Goal: Task Accomplishment & Management: Manage account settings

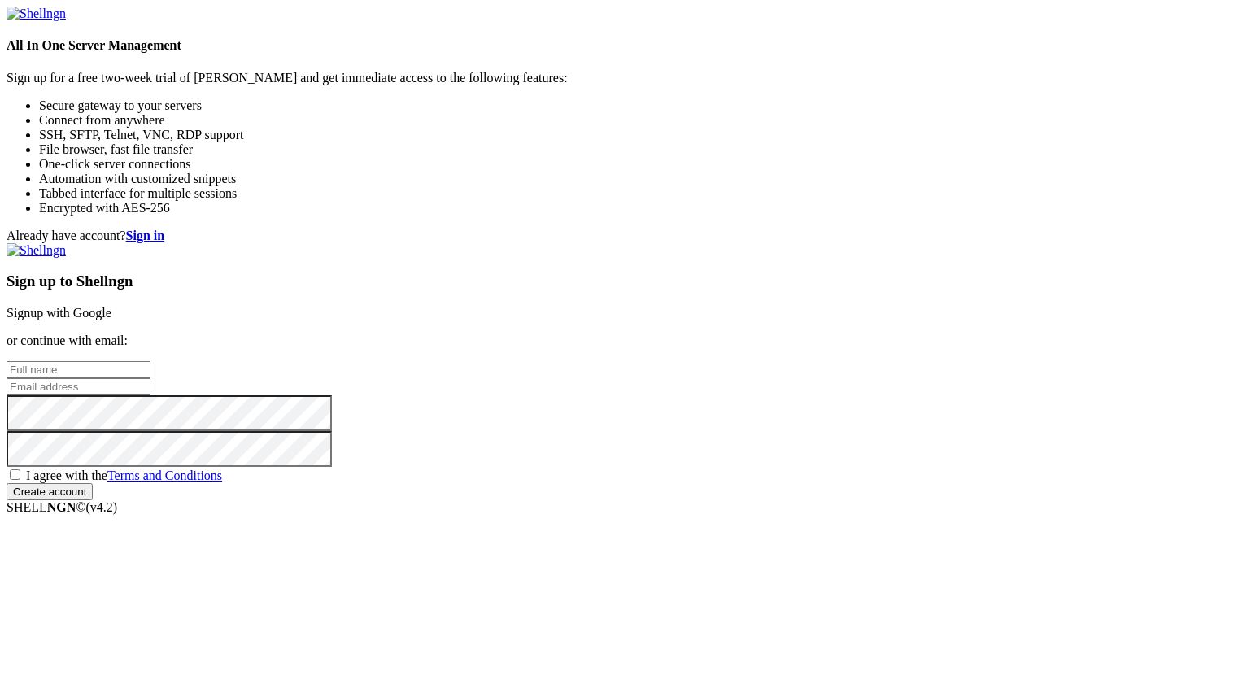
click at [111, 306] on link "Signup with Google" at bounding box center [59, 313] width 105 height 14
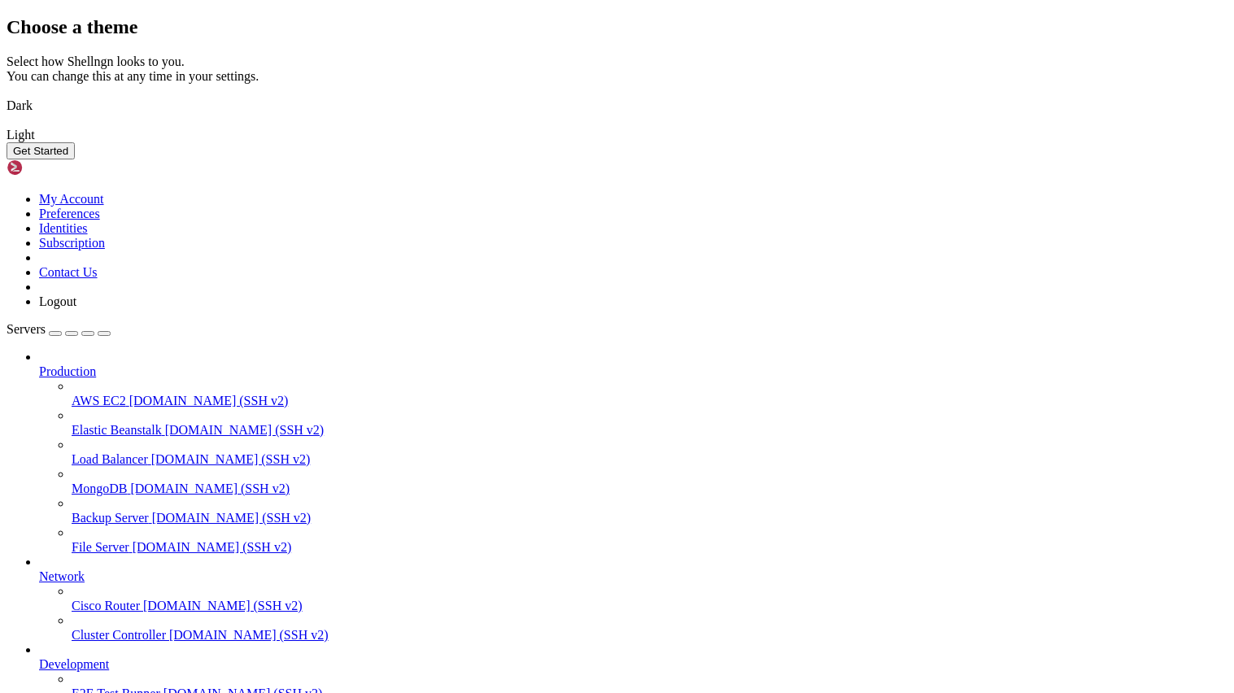
click at [7, 95] on img at bounding box center [7, 95] width 0 height 0
click at [75, 159] on button "Get Started" at bounding box center [41, 150] width 68 height 17
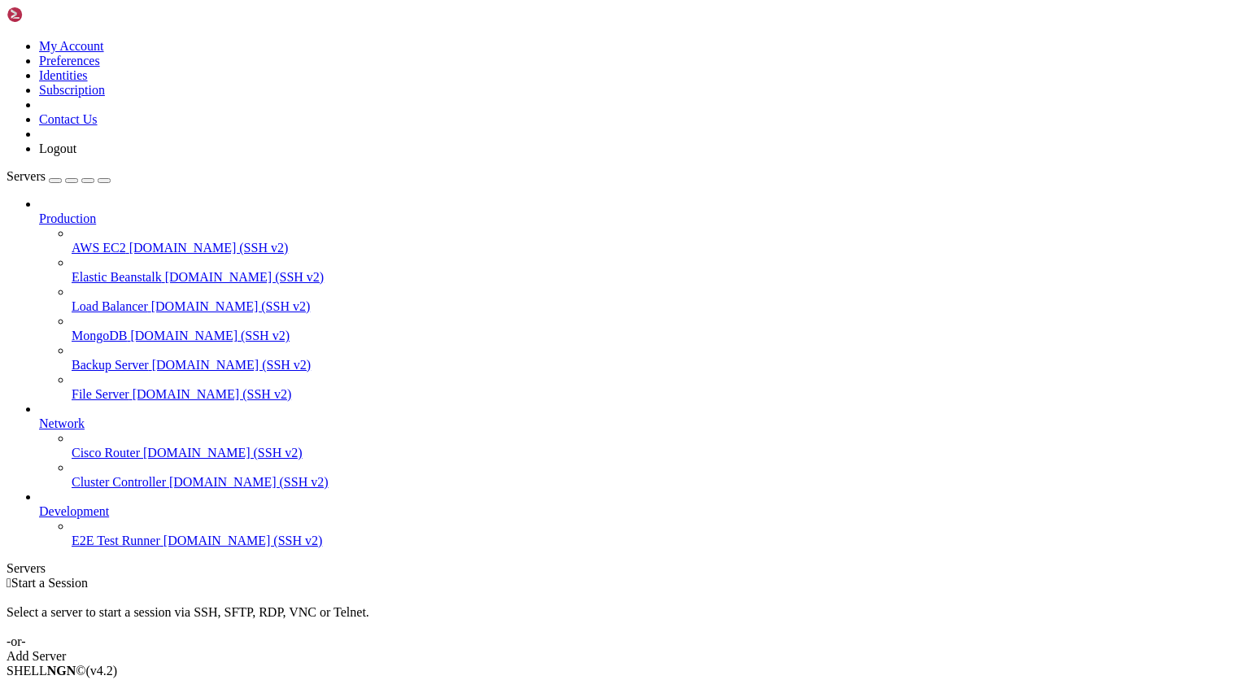
click at [703, 649] on div "Add Server" at bounding box center [617, 656] width 1221 height 15
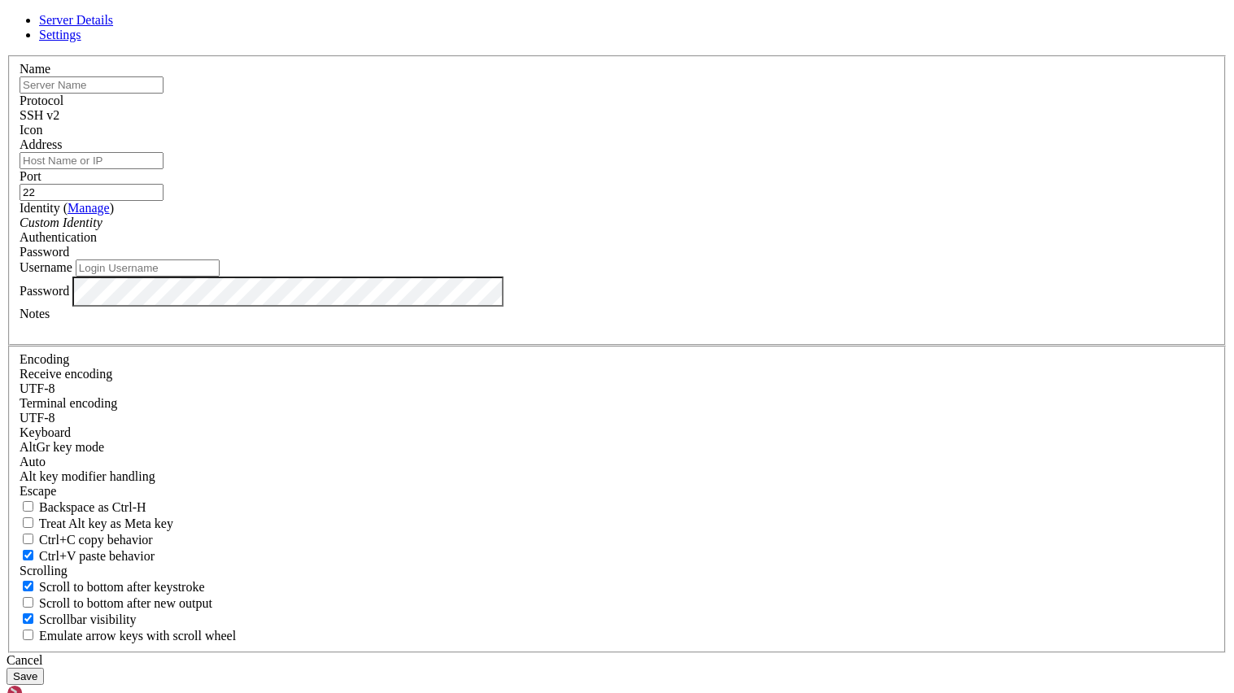
click at [164, 94] on input "text" at bounding box center [92, 84] width 144 height 17
type input "luek"
type input "[PERSON_NAME]"
click at [164, 169] on input "Address" at bounding box center [92, 160] width 144 height 17
type input "[DOMAIN_NAME]"
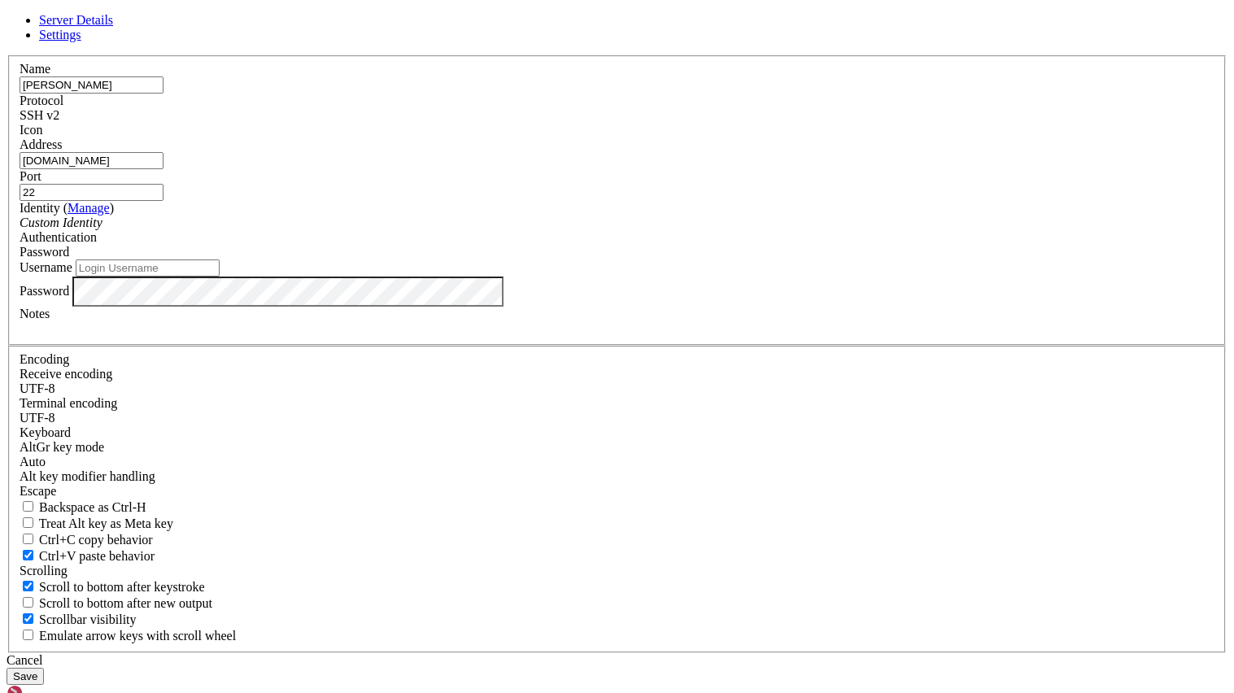
click at [595, 230] on div "Custom Identity" at bounding box center [617, 223] width 1195 height 15
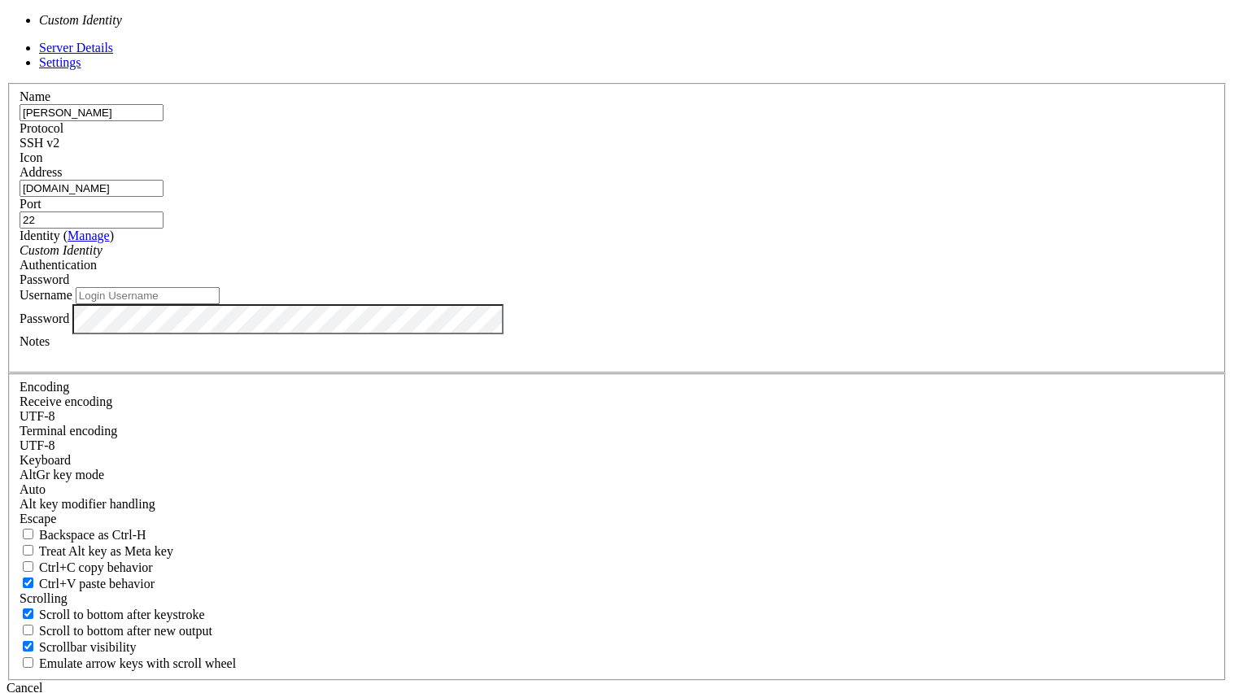
click at [220, 304] on input "Username" at bounding box center [148, 295] width 144 height 17
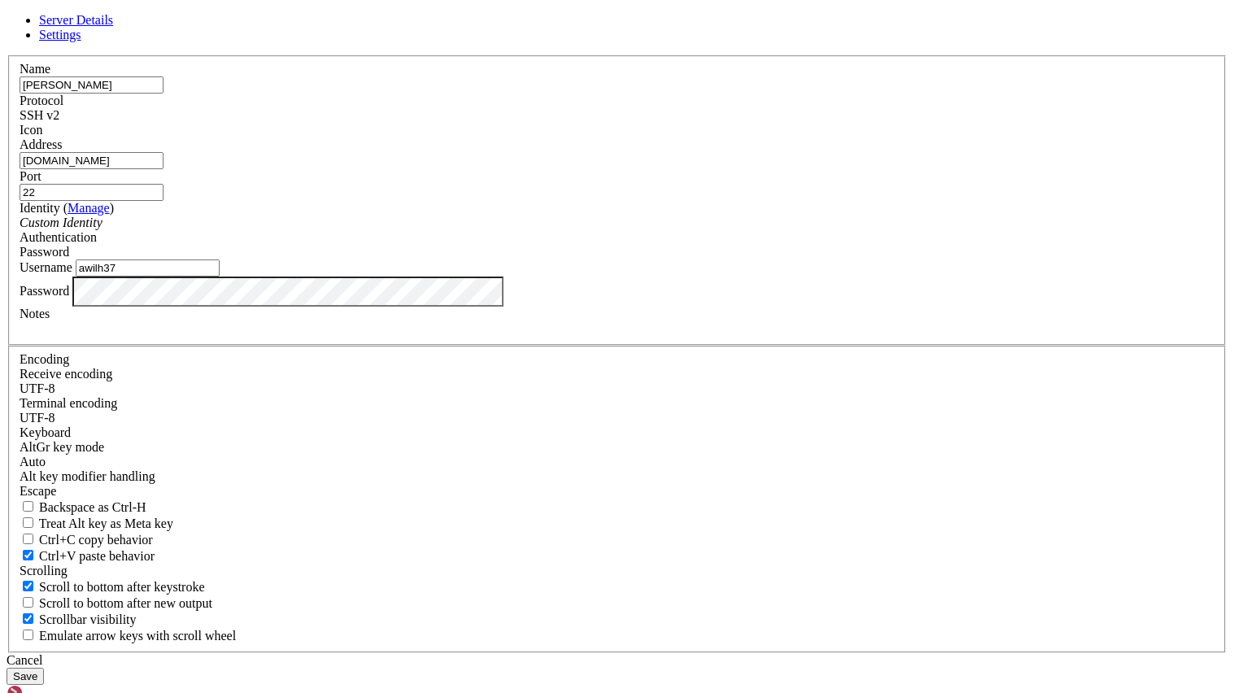
type input "awilh37"
click at [44, 668] on button "Save" at bounding box center [25, 676] width 37 height 17
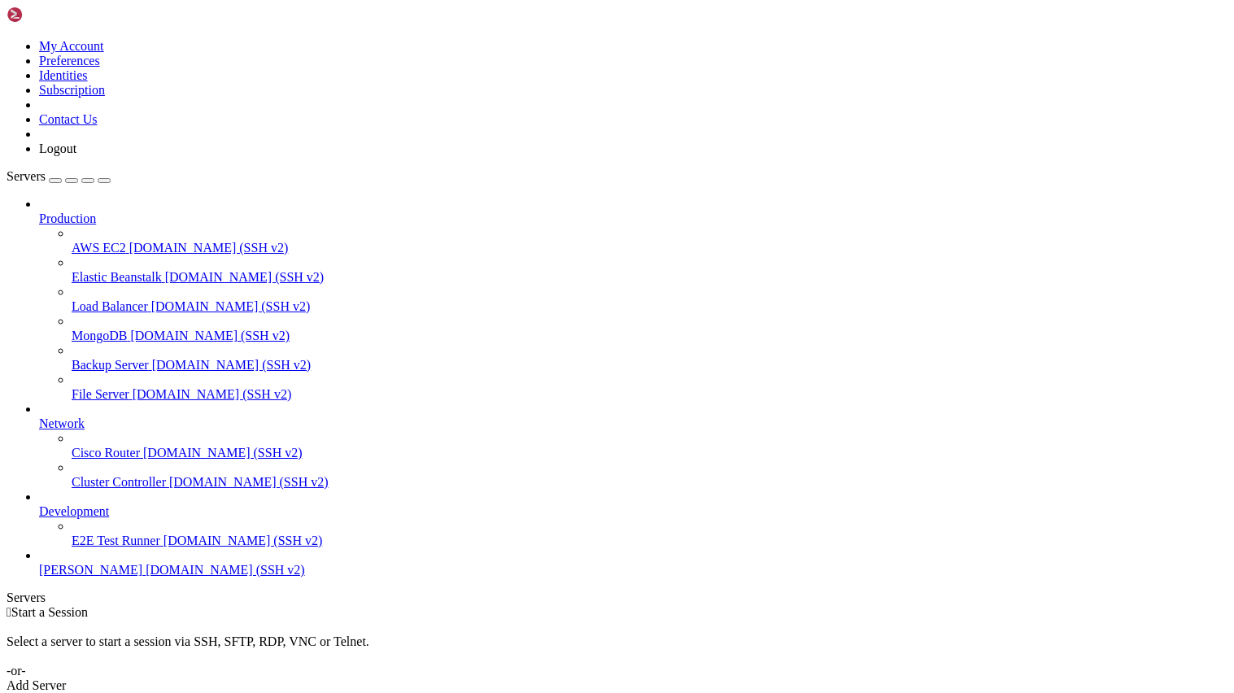
click at [124, 577] on span "[PERSON_NAME]" at bounding box center [90, 570] width 103 height 14
click at [146, 577] on span "[DOMAIN_NAME] (SSH v2)" at bounding box center [225, 570] width 159 height 14
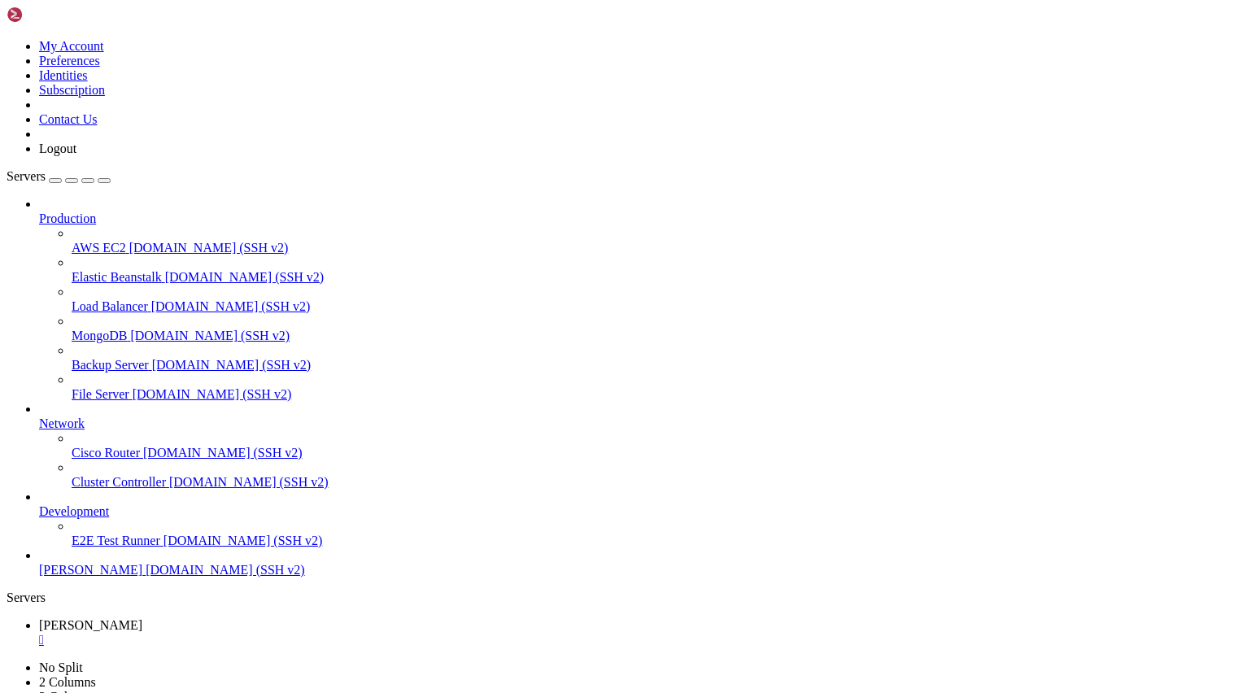
click at [142, 618] on span "[PERSON_NAME]" at bounding box center [90, 625] width 103 height 14
click at [146, 577] on span "[DOMAIN_NAME] (SSH v2)" at bounding box center [225, 570] width 159 height 14
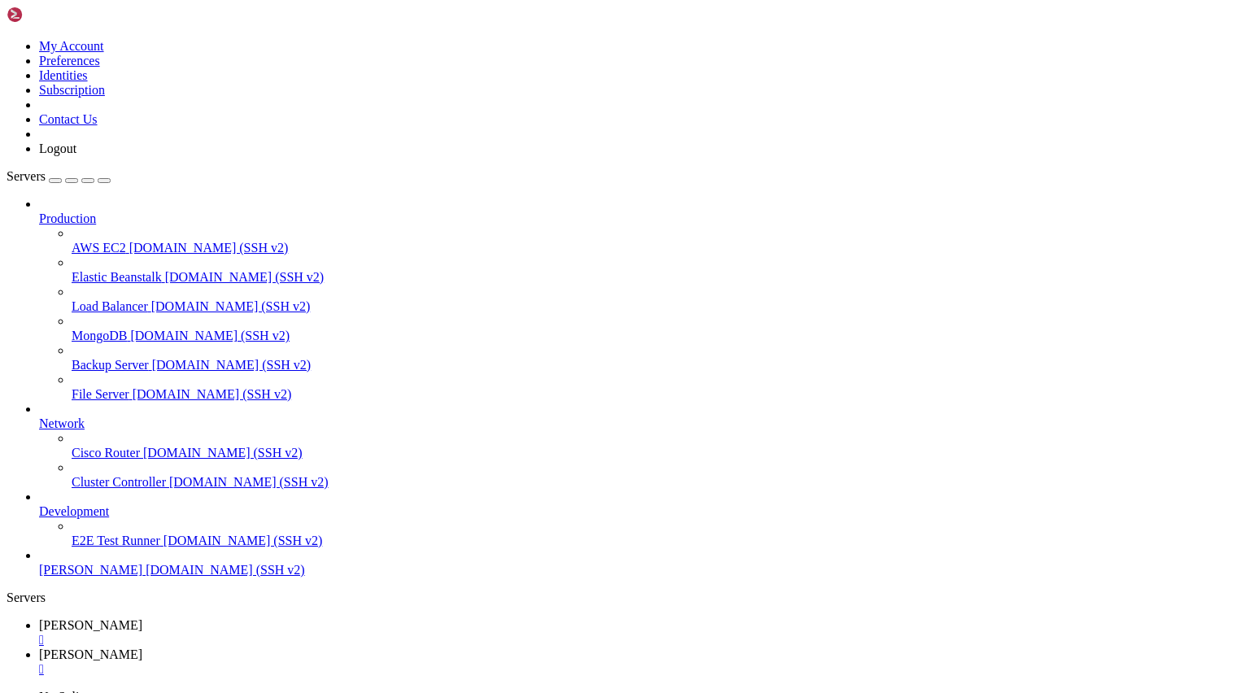
click at [146, 577] on span "[DOMAIN_NAME] (SSH v2)" at bounding box center [225, 570] width 159 height 14
click at [281, 633] on div "" at bounding box center [633, 640] width 1189 height 15
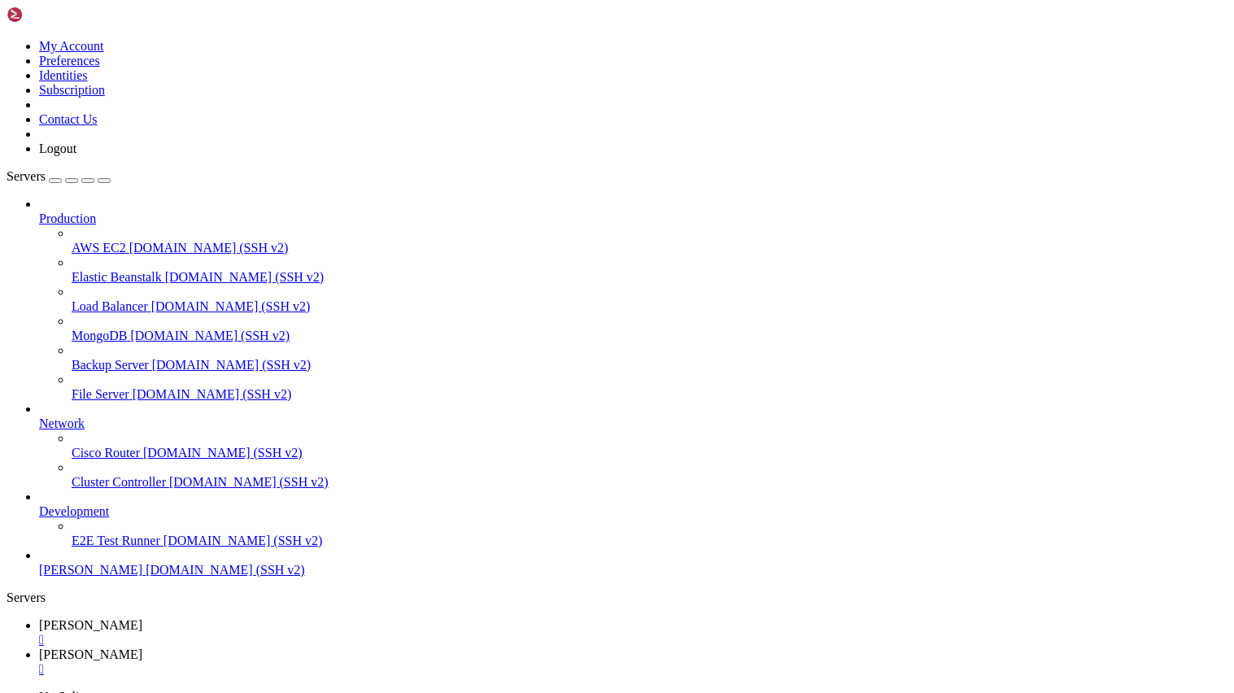
scroll to position [287, 0]
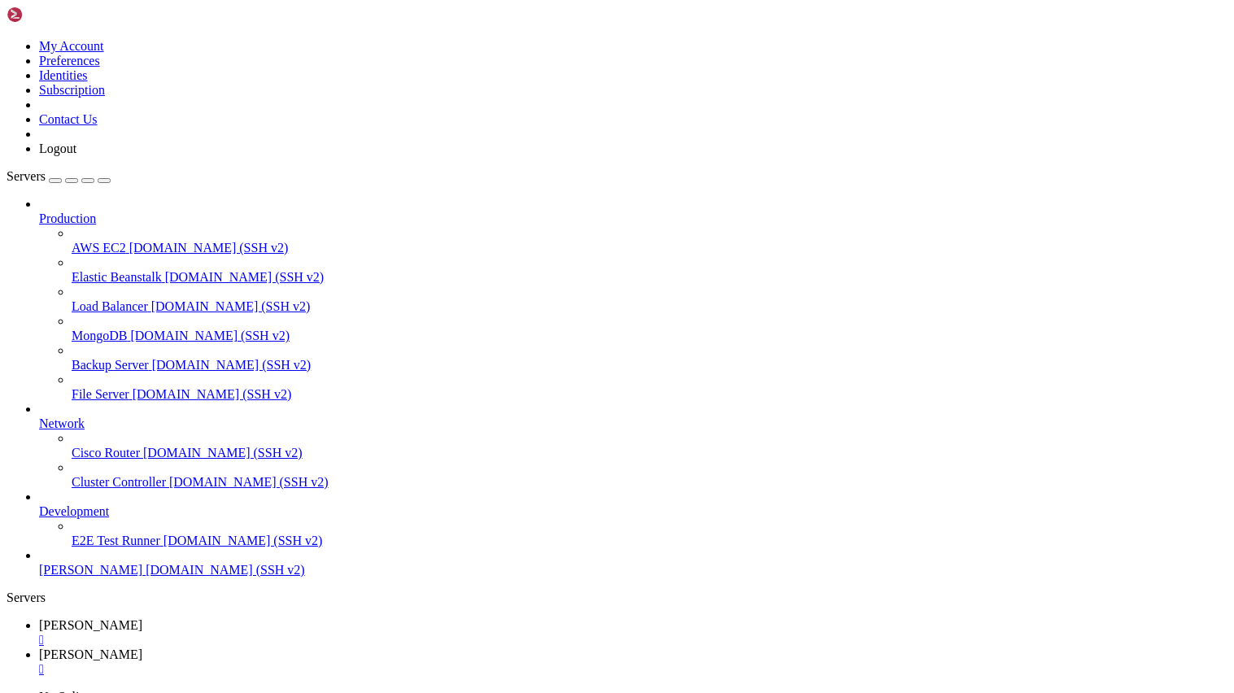
type input "/home/awilh37"
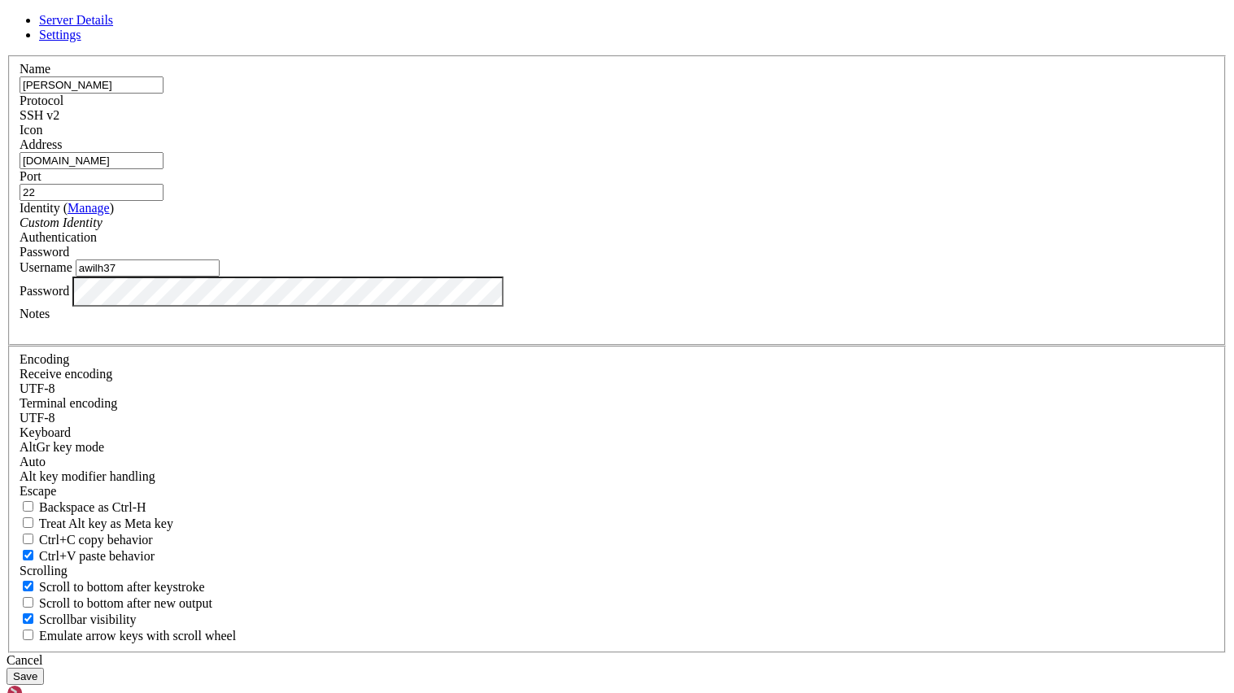
click at [164, 94] on input "[PERSON_NAME]" at bounding box center [92, 84] width 144 height 17
type input "L"
type input "linux"
click at [44, 668] on button "Save" at bounding box center [25, 676] width 37 height 17
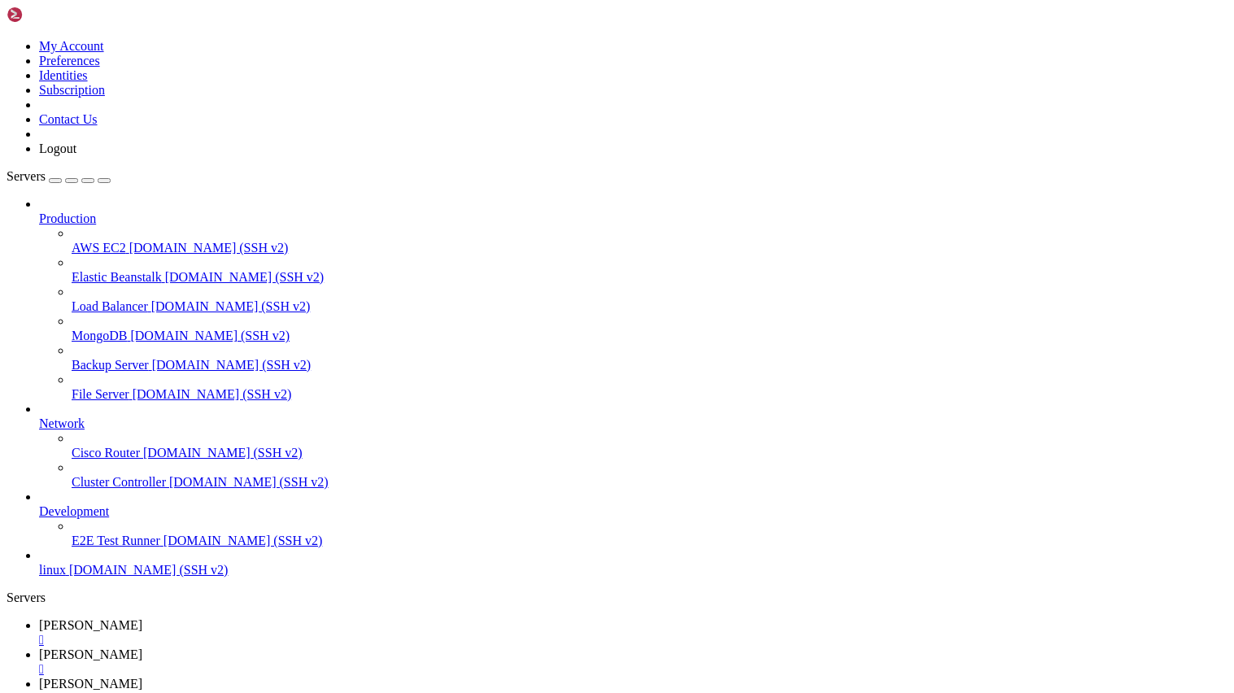
click at [66, 577] on span "linux" at bounding box center [52, 570] width 27 height 14
click at [472, 677] on link "[PERSON_NAME] " at bounding box center [633, 691] width 1189 height 29
click at [472, 691] on div "" at bounding box center [633, 698] width 1189 height 15
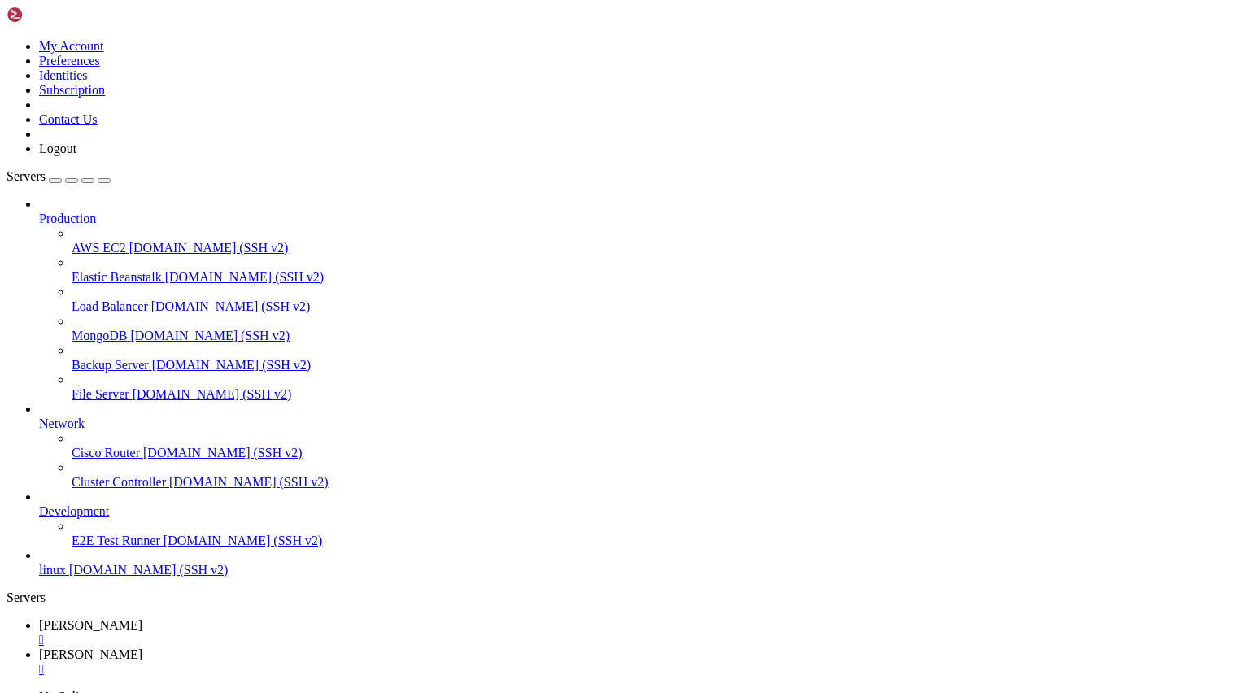
click at [373, 662] on div "" at bounding box center [633, 669] width 1189 height 15
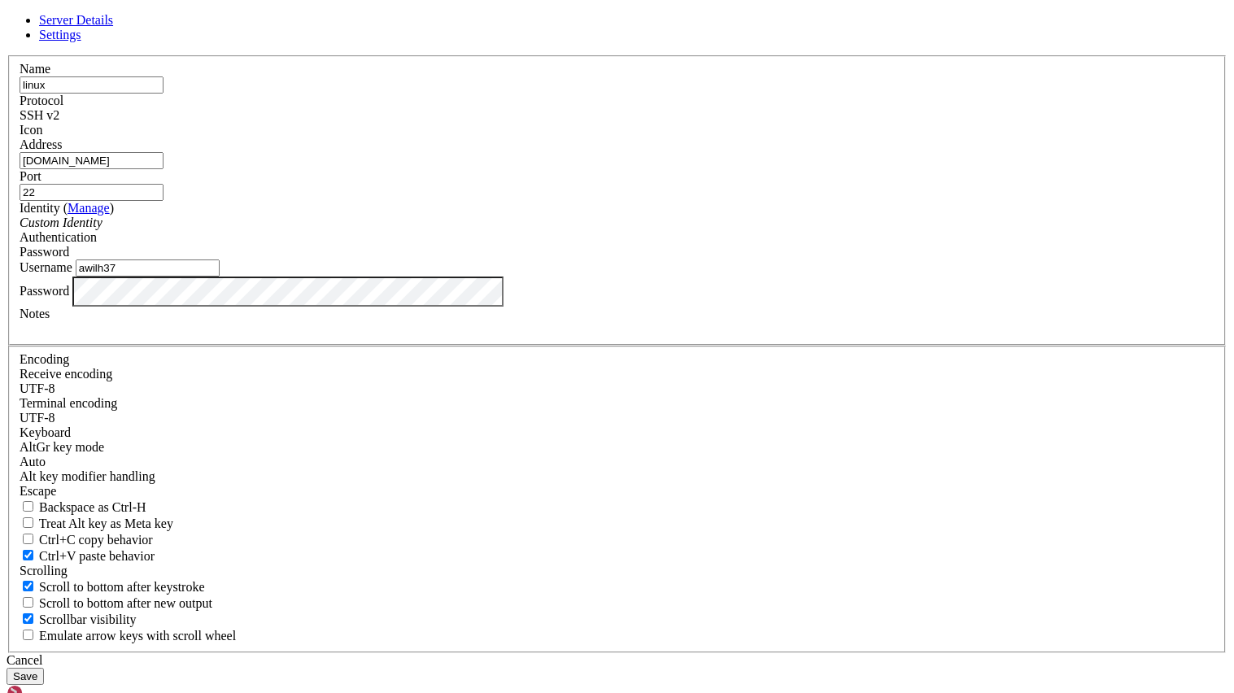
click at [164, 94] on input "linux" at bounding box center [92, 84] width 144 height 17
type input "rand0m"
click at [81, 41] on link "Settings" at bounding box center [60, 35] width 42 height 14
click at [44, 668] on button "Save" at bounding box center [25, 676] width 37 height 17
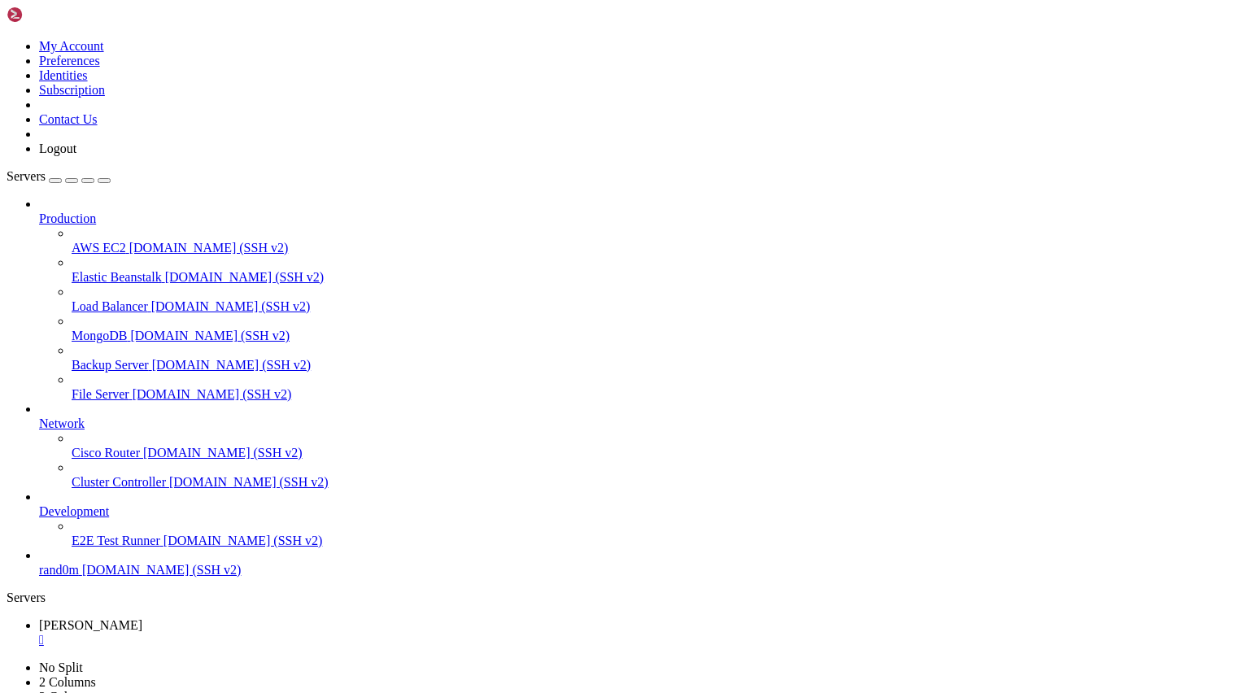
click at [139, 577] on span "[DOMAIN_NAME] (SSH v2)" at bounding box center [161, 570] width 159 height 14
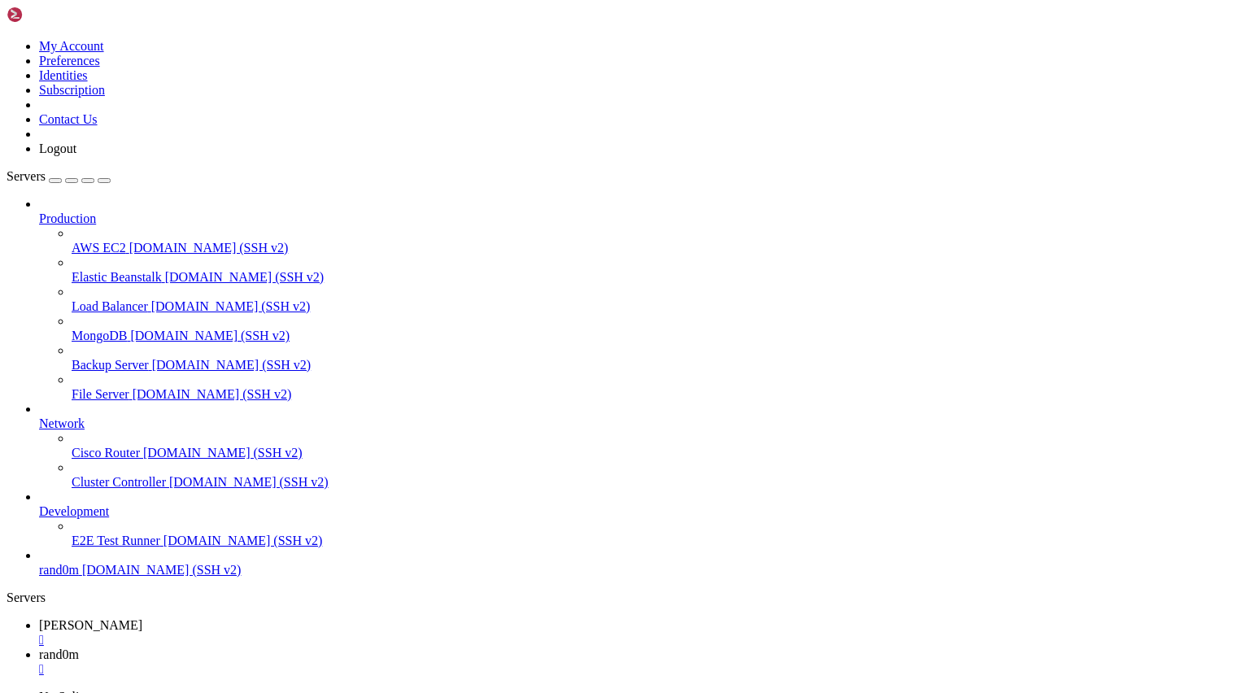
click at [717, 618] on ul "[PERSON_NAME]  rand0m " at bounding box center [617, 647] width 1221 height 59
click at [143, 455] on span "[DOMAIN_NAME] (SSH v2)" at bounding box center [222, 453] width 159 height 14
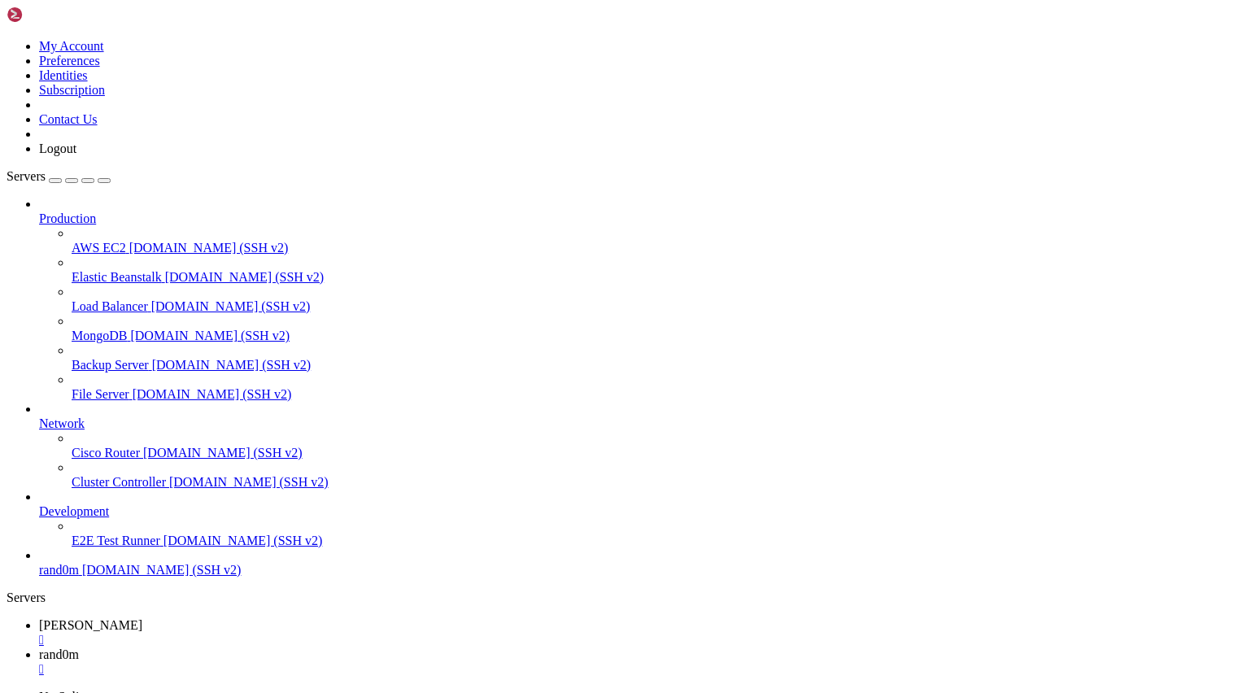
click at [143, 455] on span "[DOMAIN_NAME] (SSH v2)" at bounding box center [222, 453] width 159 height 14
click at [505, 691] on div "" at bounding box center [633, 698] width 1189 height 15
click at [116, 547] on span "E2E Test Runner" at bounding box center [116, 541] width 89 height 14
click at [117, 577] on span "[DOMAIN_NAME] (SSH v2)" at bounding box center [161, 570] width 159 height 14
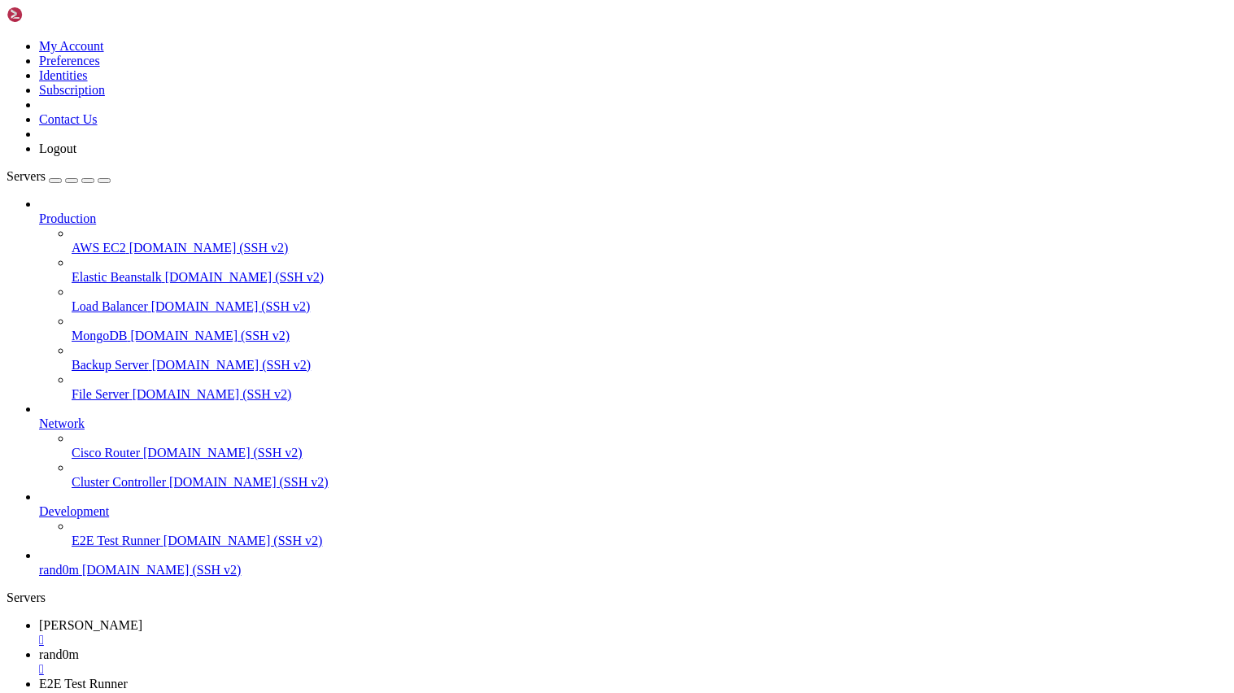
click at [117, 577] on span "[DOMAIN_NAME] (SSH v2)" at bounding box center [161, 570] width 159 height 14
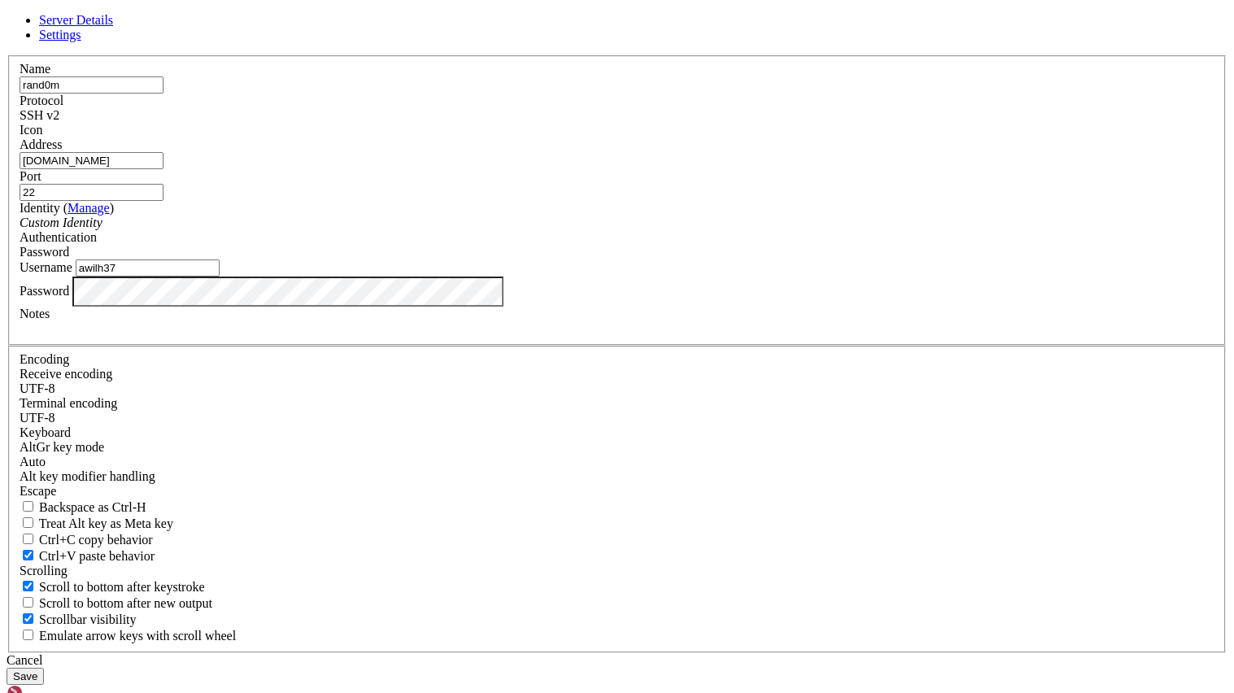
click at [164, 94] on input "rand0m" at bounding box center [92, 84] width 144 height 17
type input "r"
type input "linux"
click at [20, 137] on span at bounding box center [20, 137] width 0 height 0
click at [44, 668] on button "Save" at bounding box center [25, 676] width 37 height 17
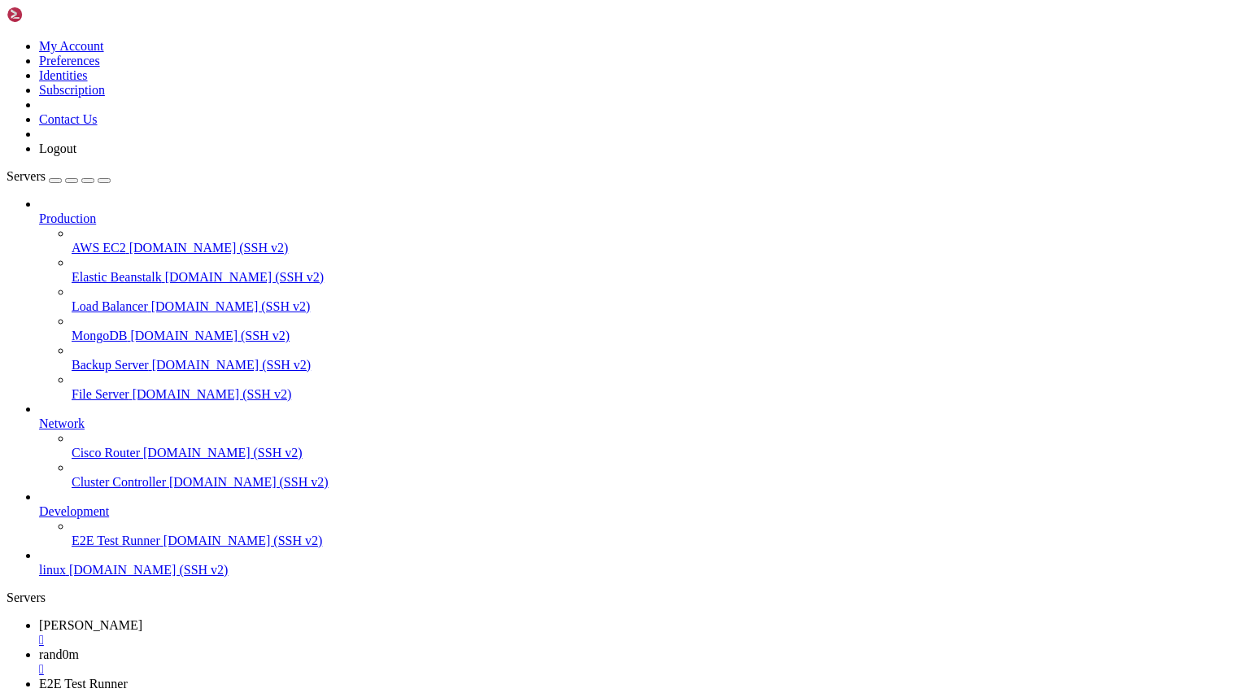
click at [107, 577] on span "[DOMAIN_NAME] (SSH v2)" at bounding box center [148, 570] width 159 height 14
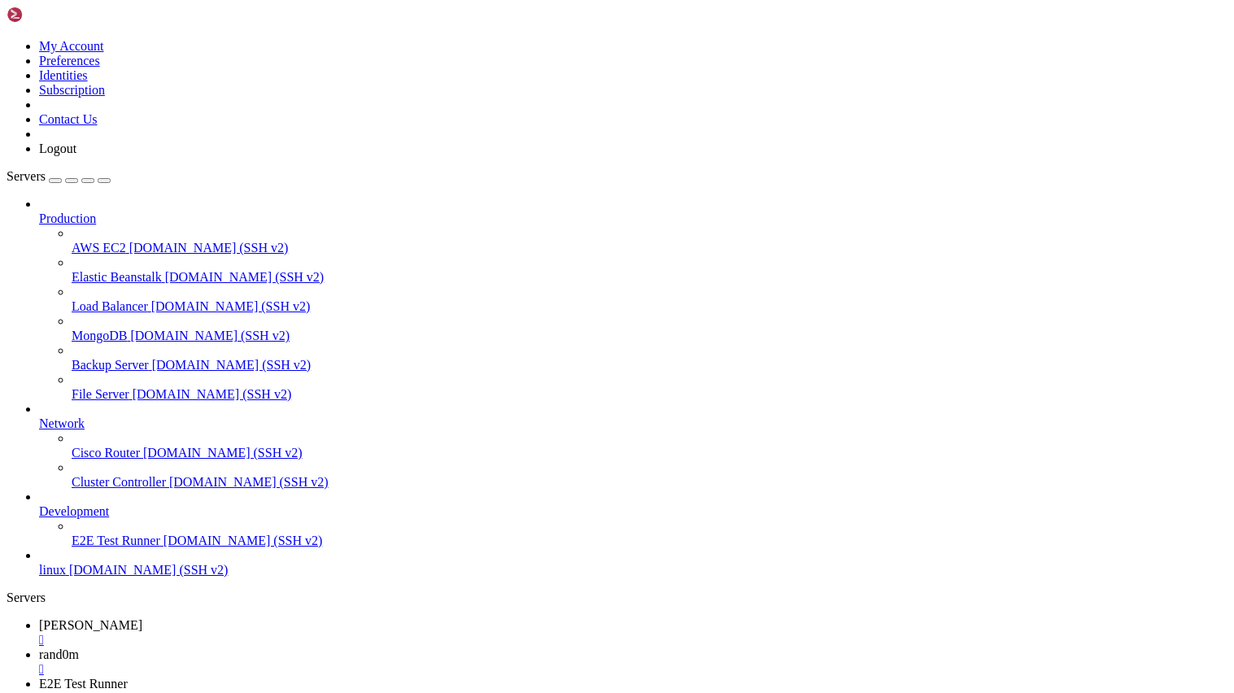
click at [386, 662] on div "" at bounding box center [633, 669] width 1189 height 15
click at [419, 662] on div "" at bounding box center [633, 669] width 1189 height 15
click at [79, 648] on span "rand0m" at bounding box center [59, 655] width 40 height 14
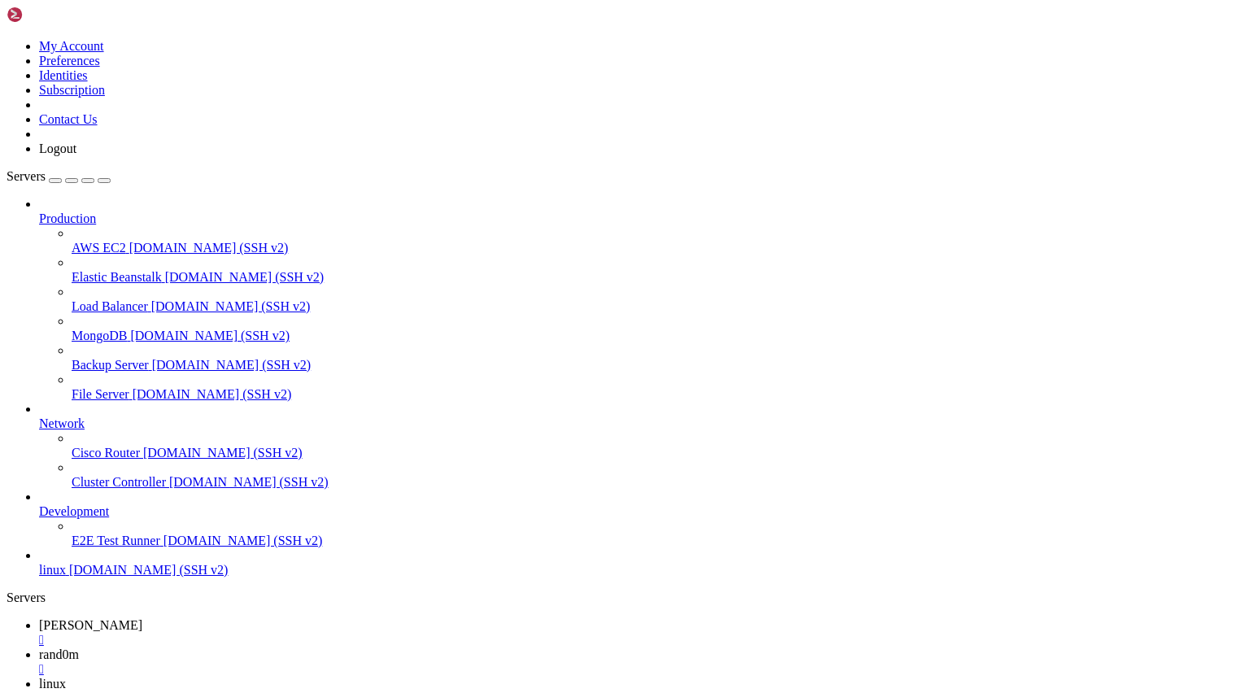
click at [383, 662] on div "" at bounding box center [633, 669] width 1189 height 15
click at [366, 662] on div "" at bounding box center [633, 669] width 1189 height 15
click at [285, 633] on div "" at bounding box center [633, 640] width 1189 height 15
click at [66, 577] on span "linux" at bounding box center [52, 570] width 27 height 14
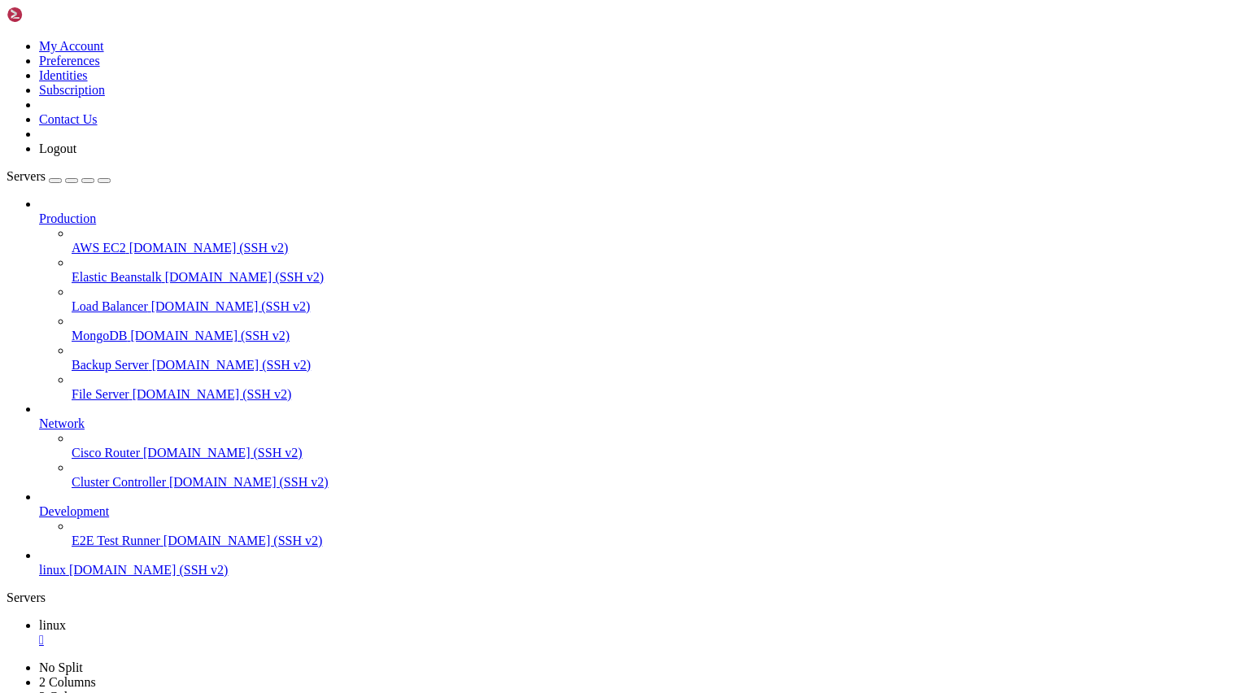
scroll to position [0, 0]
drag, startPoint x: 874, startPoint y: 286, endPoint x: 689, endPoint y: 264, distance: 186.1
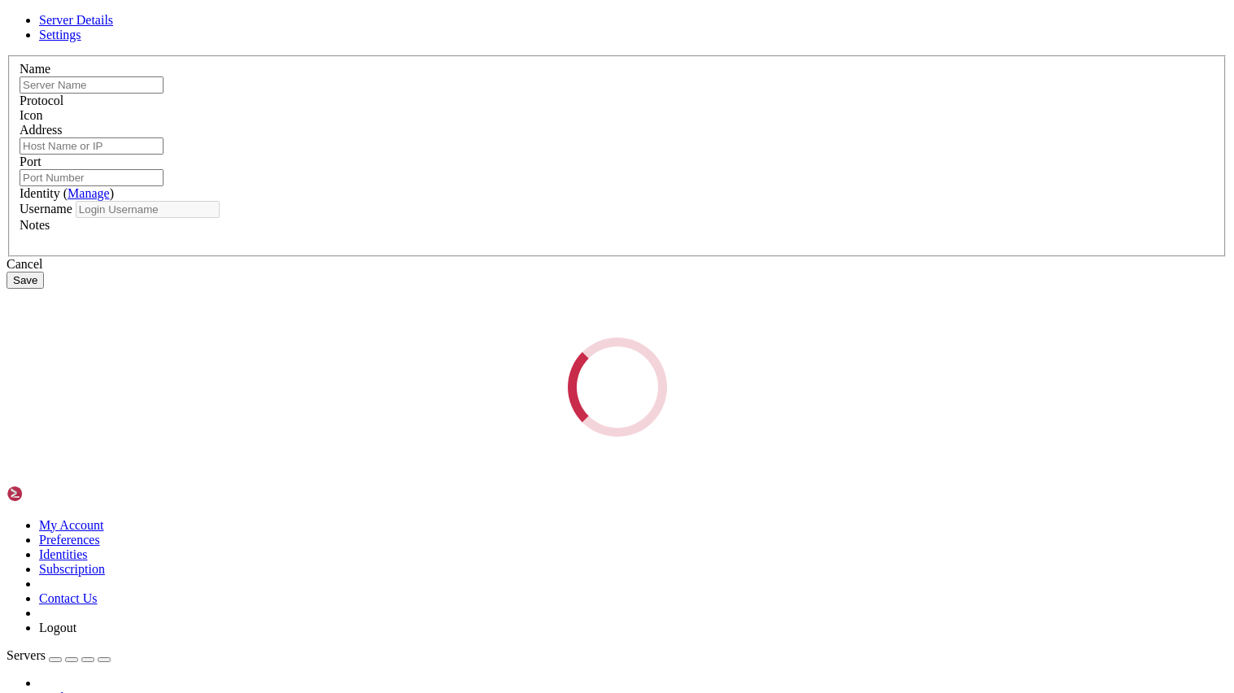
type input "linux"
type input "[DOMAIN_NAME]"
type input "22"
type input "awilh37"
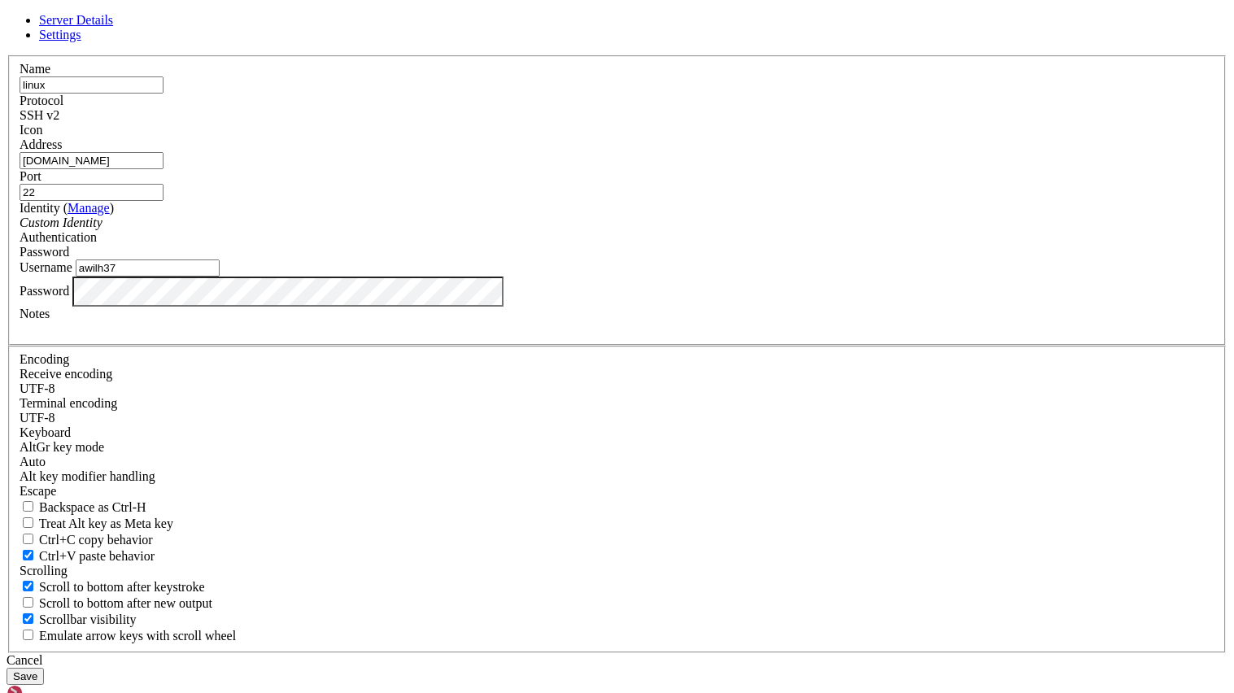
click at [164, 94] on input "linux" at bounding box center [92, 84] width 144 height 17
type input "l"
type input "[DOMAIN_NAME]"
click at [44, 668] on button "Save" at bounding box center [25, 676] width 37 height 17
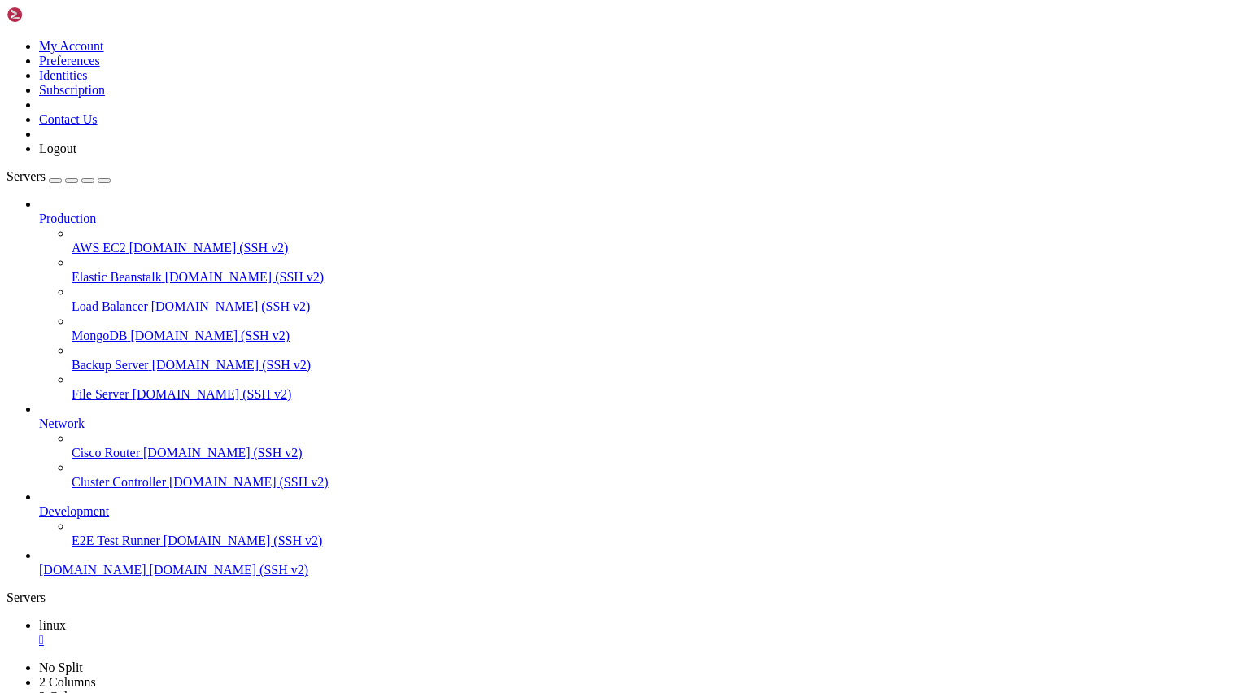
click at [150, 577] on span "[DOMAIN_NAME] (SSH v2)" at bounding box center [229, 570] width 159 height 14
click at [268, 633] on div "" at bounding box center [633, 640] width 1189 height 15
click at [93, 241] on span "AWS EC2" at bounding box center [99, 248] width 55 height 14
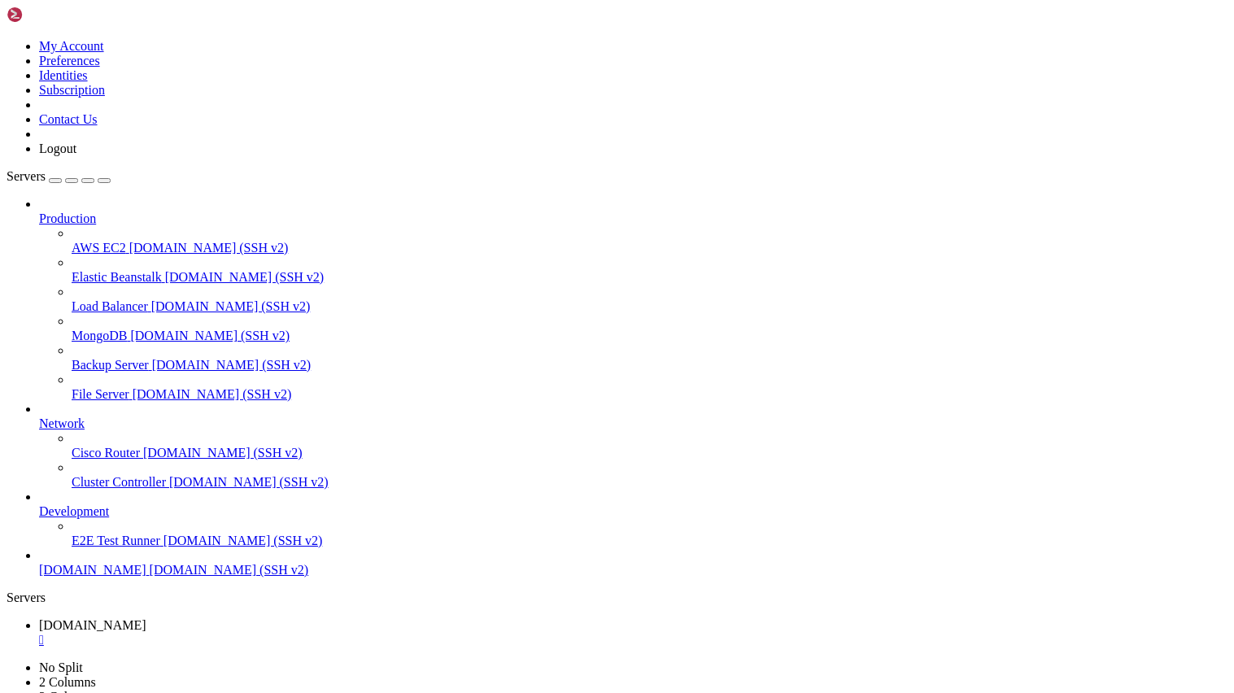
click at [93, 241] on span "AWS EC2" at bounding box center [99, 248] width 55 height 14
click at [96, 299] on span "Load Balancer" at bounding box center [110, 306] width 76 height 14
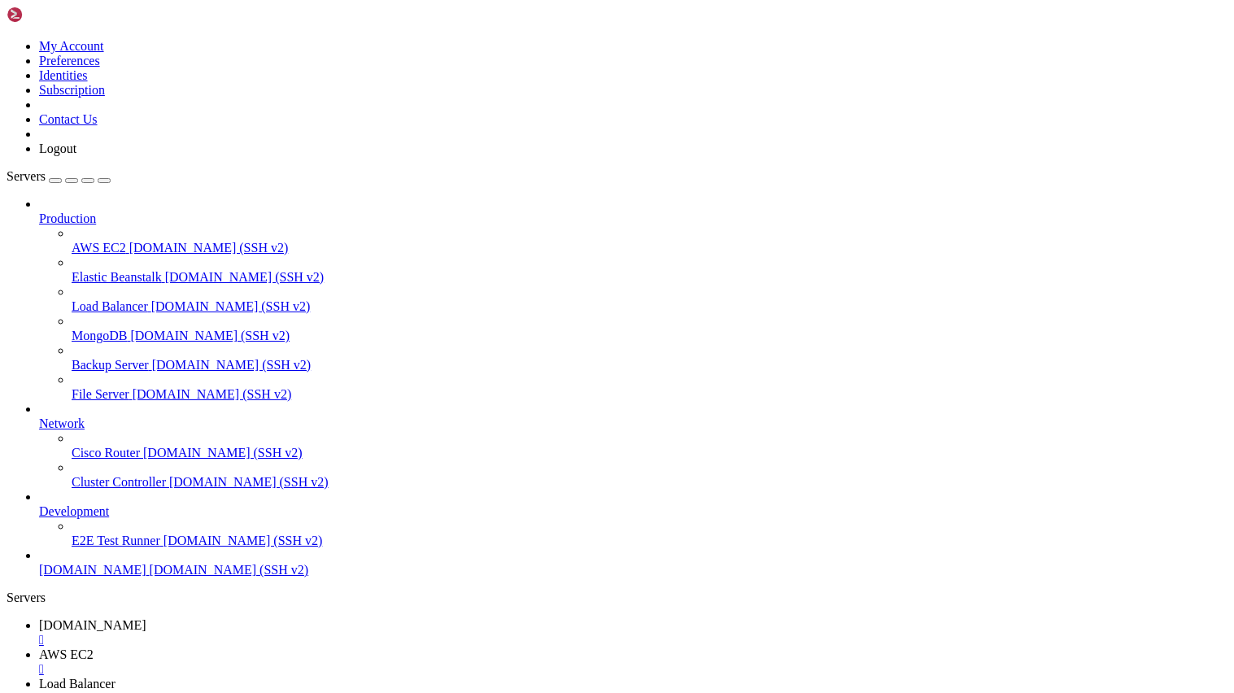
click at [125, 270] on span "Elastic Beanstalk" at bounding box center [117, 277] width 90 height 14
click at [443, 662] on div "" at bounding box center [633, 669] width 1189 height 15
click at [475, 662] on div "" at bounding box center [633, 669] width 1189 height 15
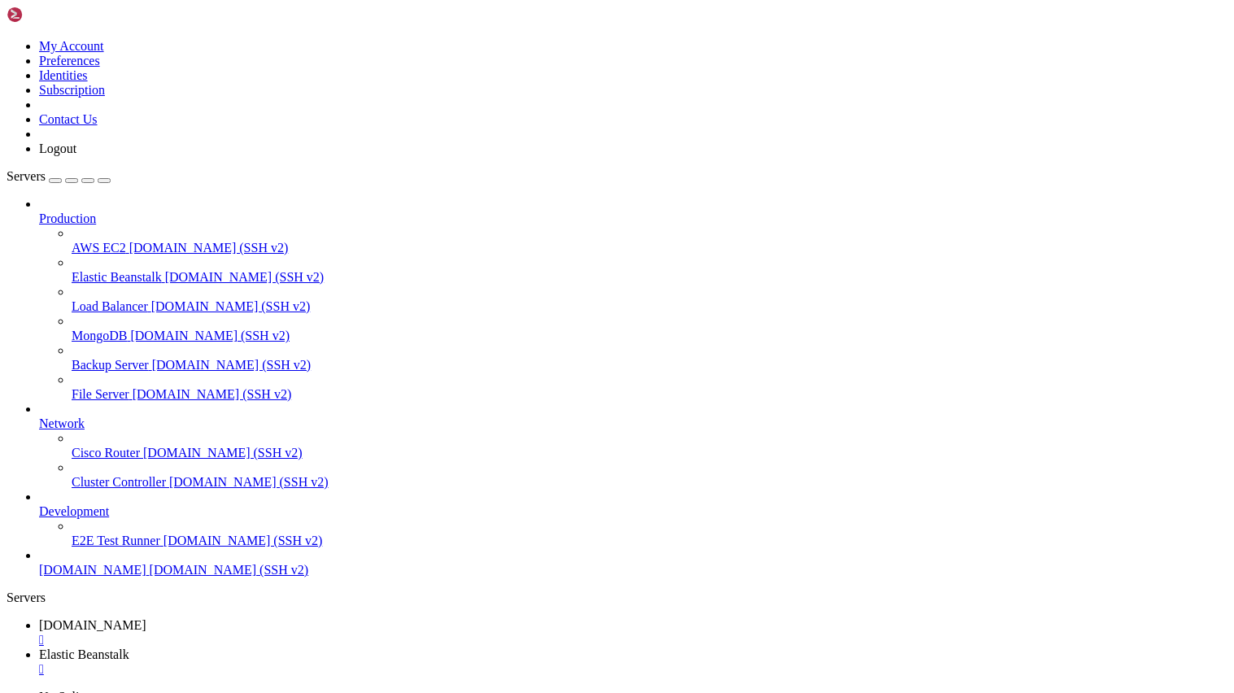
click at [482, 662] on div "" at bounding box center [633, 669] width 1189 height 15
type input "/home/awilh37"
click at [134, 358] on span "Backup Server" at bounding box center [110, 365] width 77 height 14
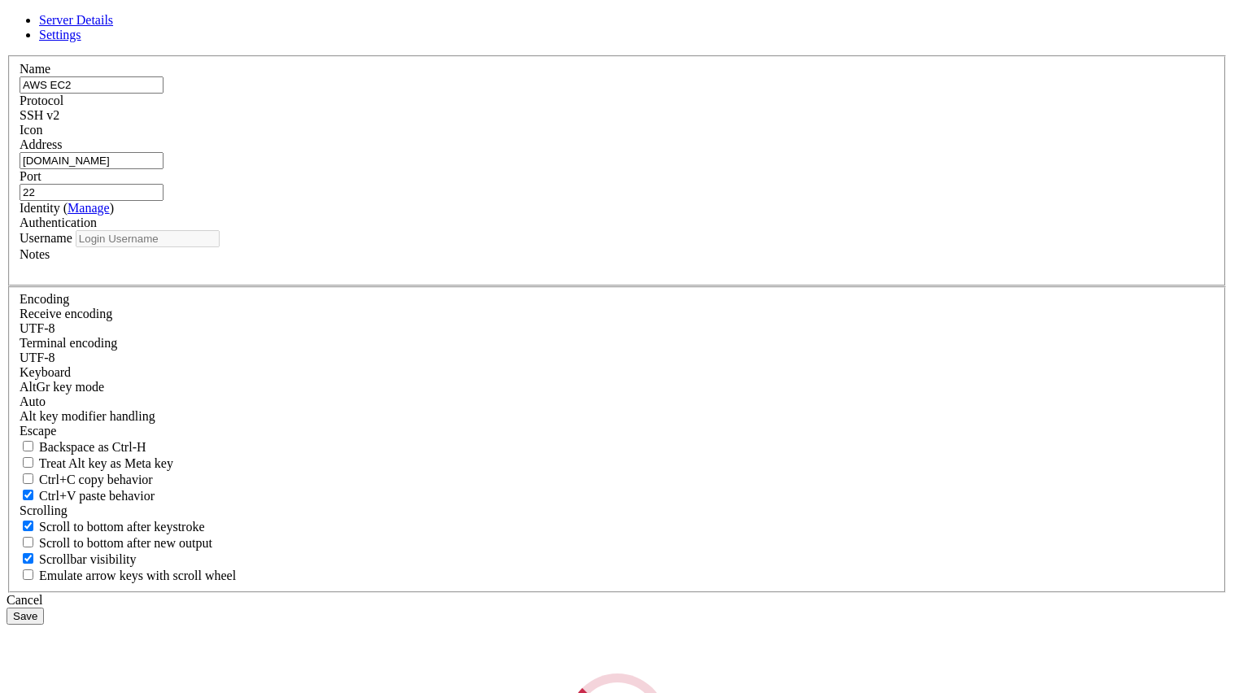
type input "root"
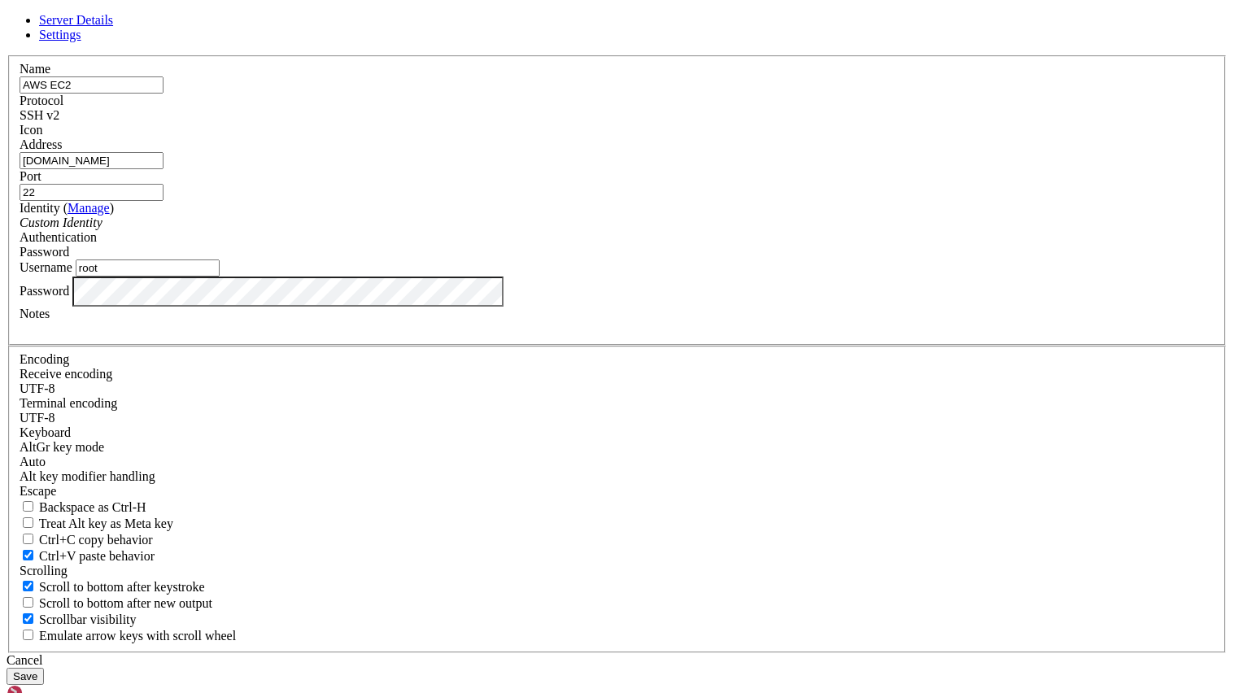
click at [7, 55] on icon at bounding box center [7, 55] width 0 height 0
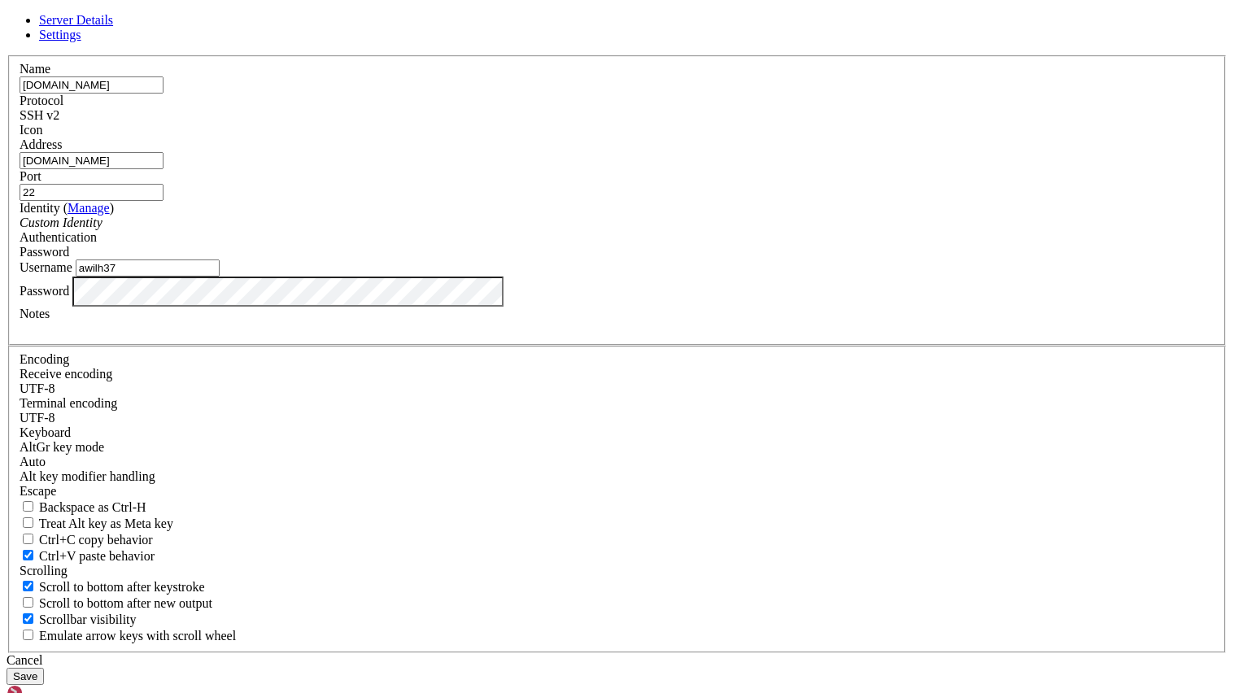
click at [716, 123] on div "SSH v2" at bounding box center [617, 115] width 1195 height 15
click at [44, 668] on button "Save" at bounding box center [25, 676] width 37 height 17
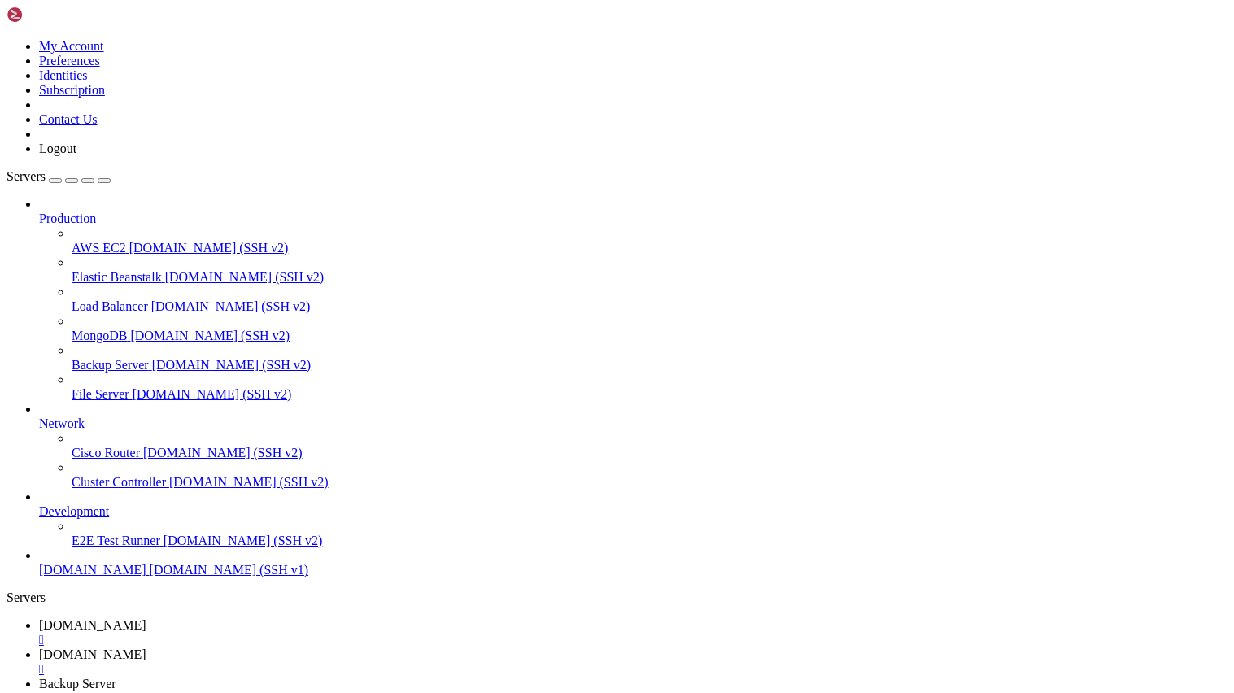
click at [66, 577] on span "[DOMAIN_NAME]" at bounding box center [92, 570] width 107 height 14
click at [341, 633] on div "" at bounding box center [633, 640] width 1189 height 15
click at [319, 633] on div "" at bounding box center [633, 640] width 1189 height 15
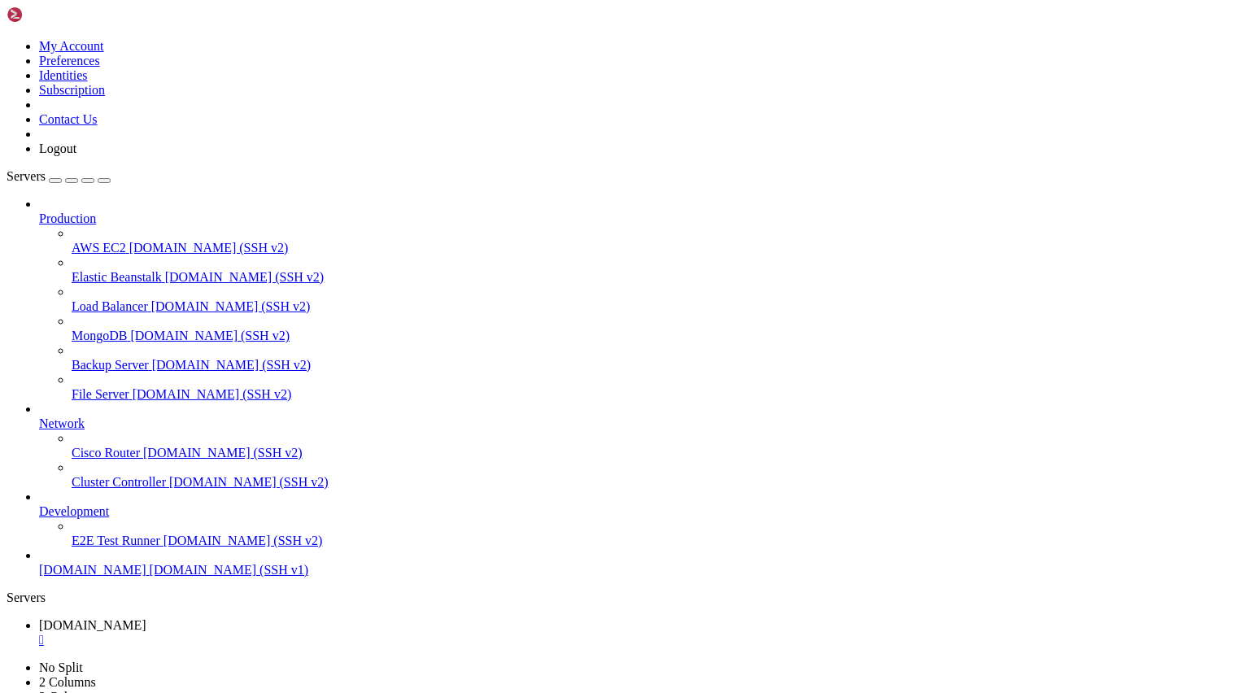
click at [348, 618] on link "[DOMAIN_NAME] " at bounding box center [633, 632] width 1189 height 29
click at [342, 633] on div "" at bounding box center [633, 640] width 1189 height 15
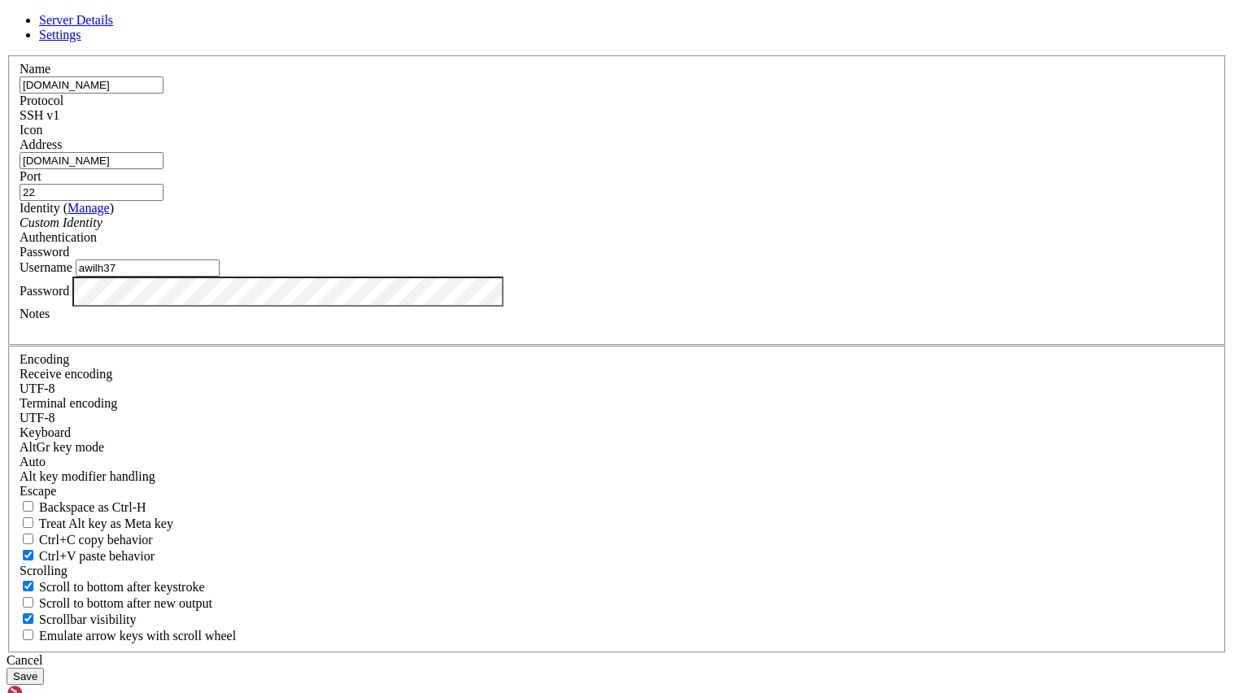
click at [706, 123] on div "SSH v1" at bounding box center [617, 115] width 1195 height 15
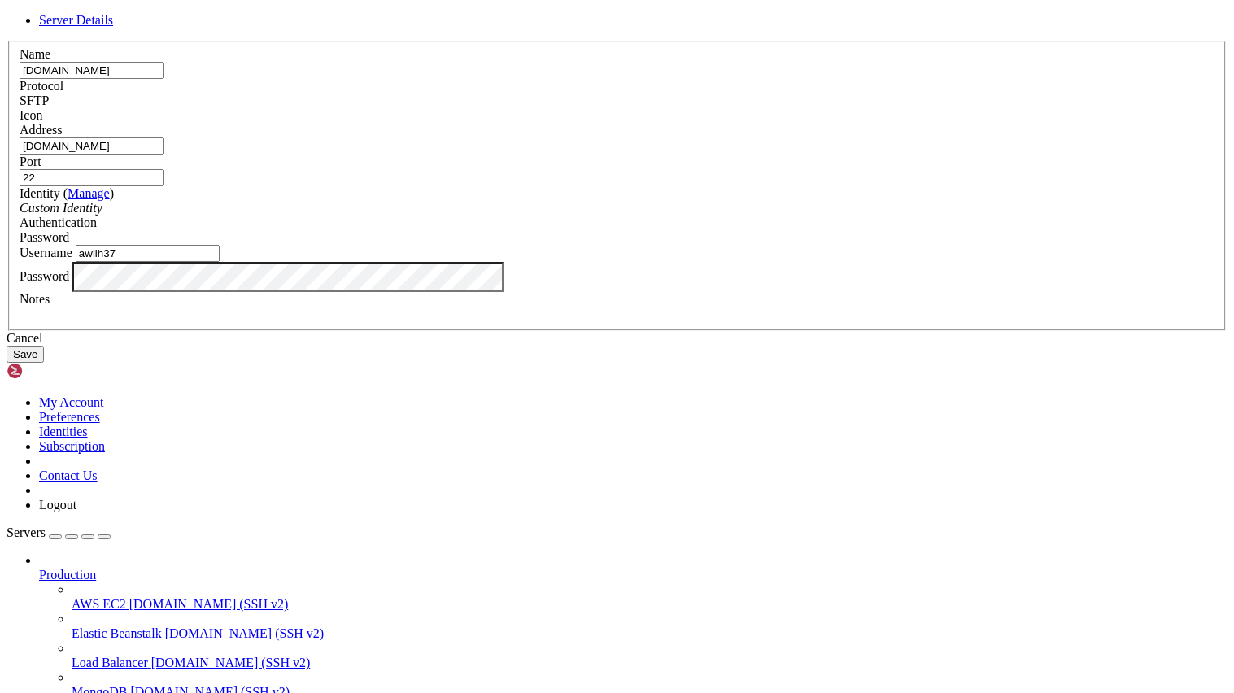
click at [599, 216] on div "Custom Identity" at bounding box center [617, 208] width 1195 height 15
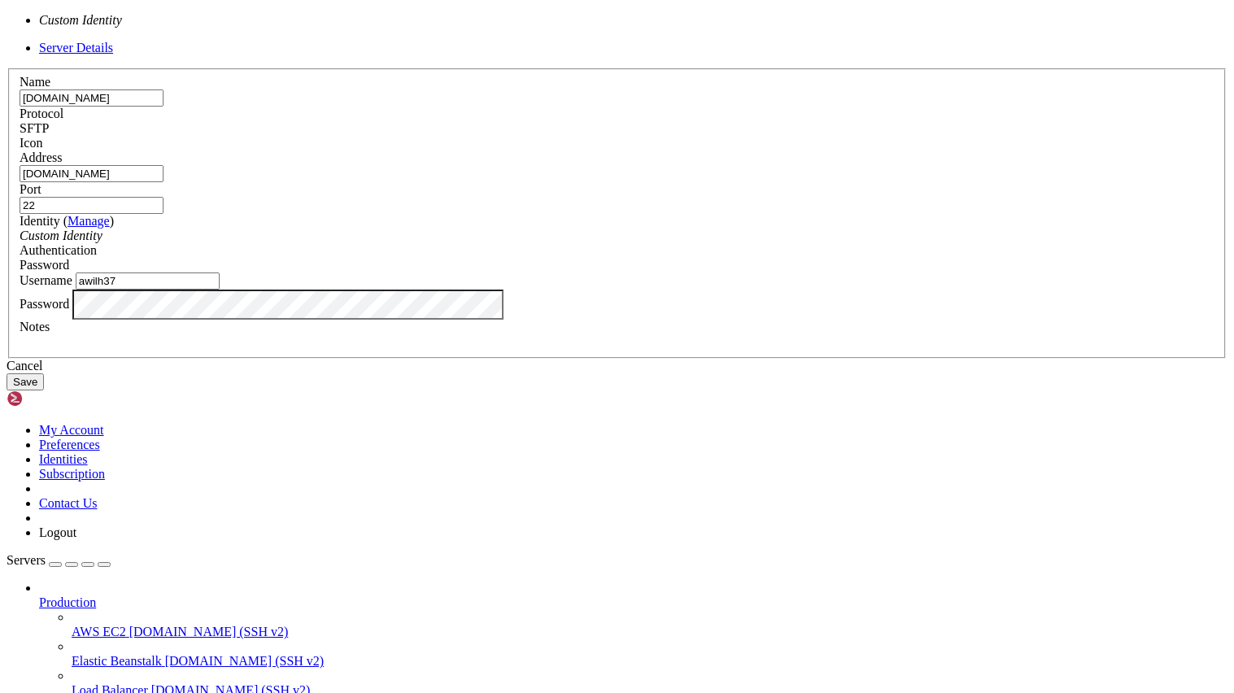
click at [72, 287] on label "Username" at bounding box center [46, 280] width 53 height 14
click at [220, 290] on input "awilh37" at bounding box center [148, 281] width 144 height 17
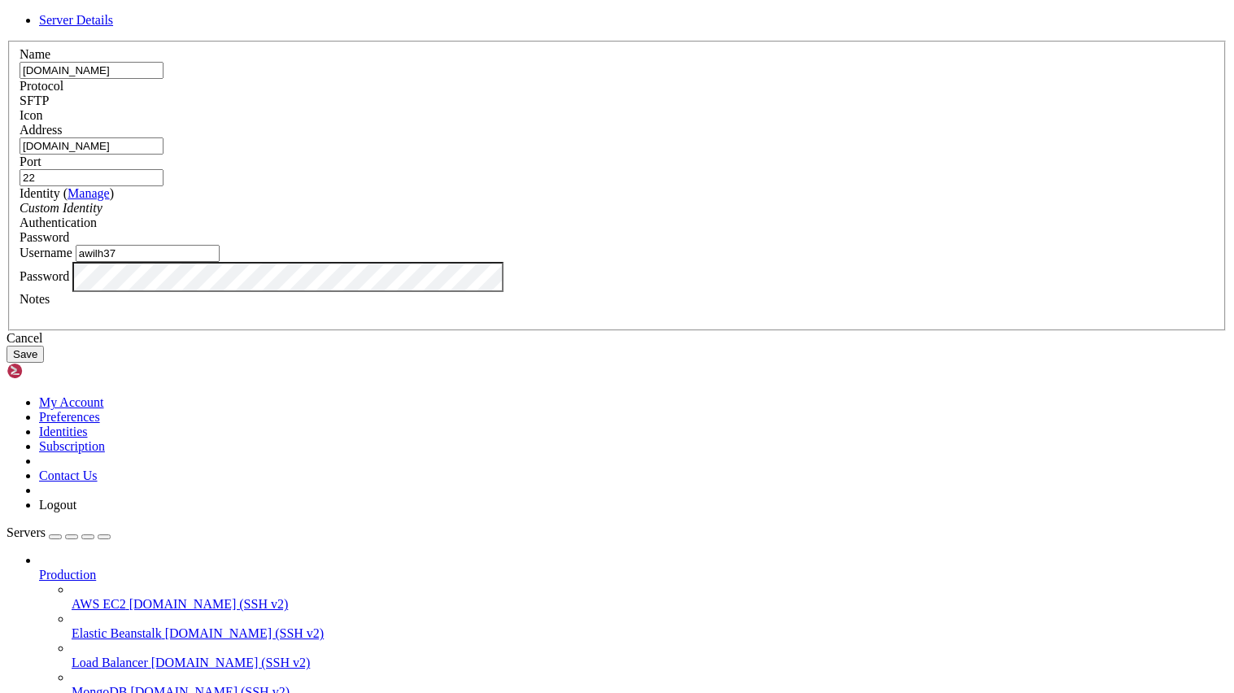
click at [110, 200] on link "Manage" at bounding box center [89, 193] width 42 height 14
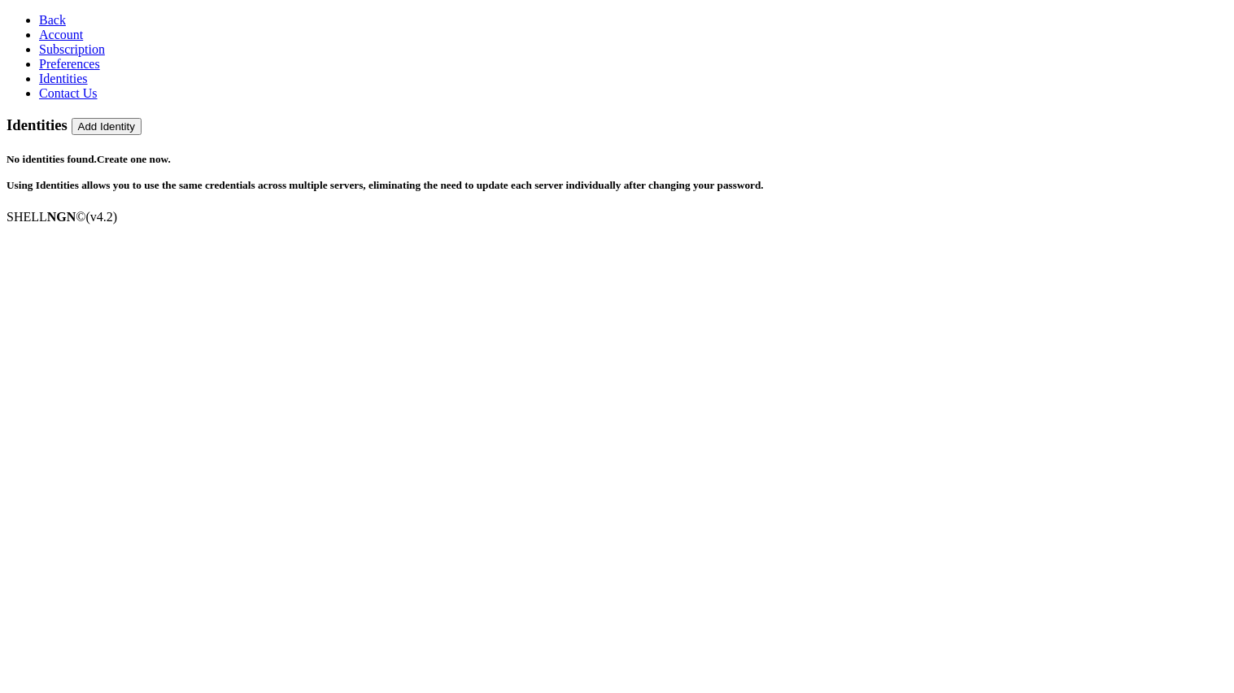
click at [171, 153] on link "Create one now." at bounding box center [134, 159] width 74 height 12
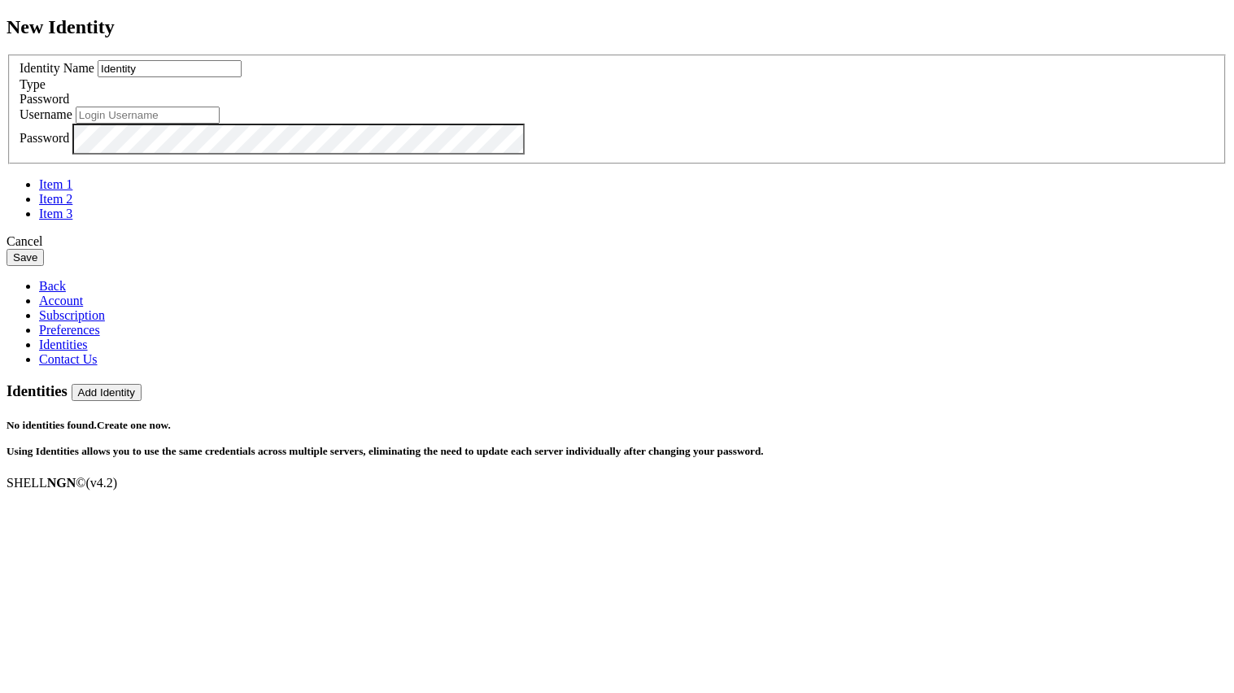
click at [242, 77] on input "Identity" at bounding box center [170, 68] width 144 height 17
type input "I"
type input "main (awilh37"
click at [220, 124] on input "text" at bounding box center [148, 115] width 144 height 17
type input "awilh37"
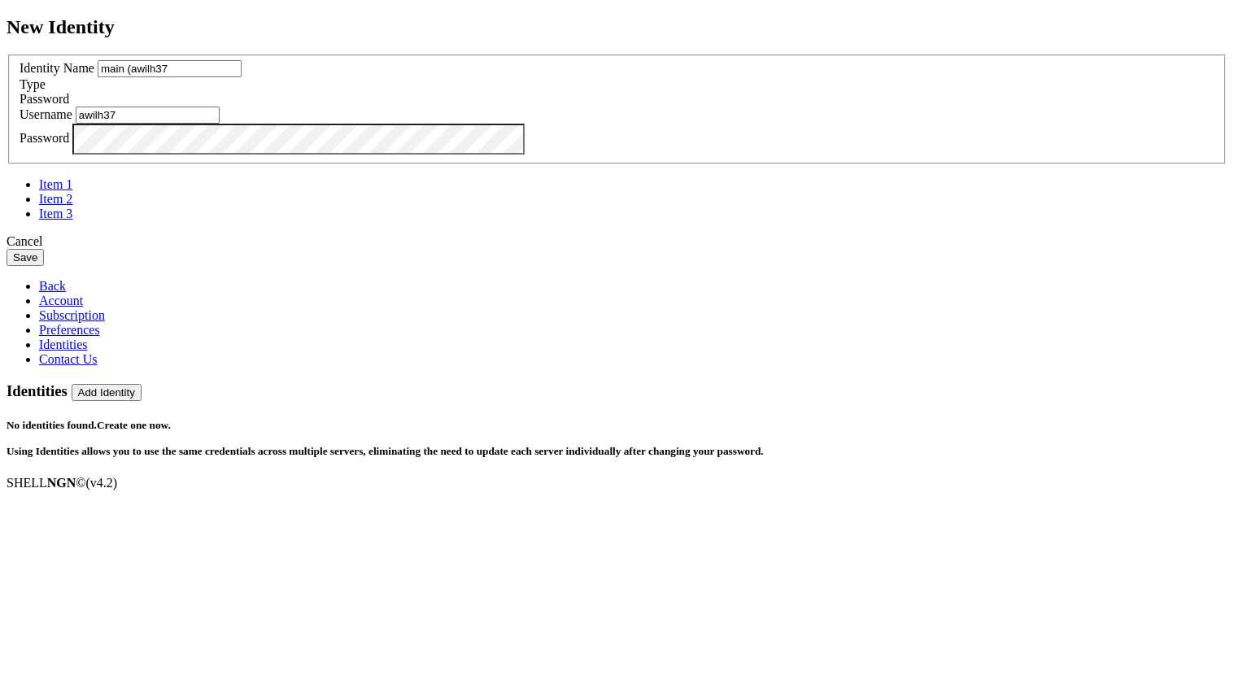
click at [242, 77] on input "main (awilh37" at bounding box center [170, 68] width 144 height 17
type input "main"
type input "awilh37 - tplink"
click at [796, 107] on div "Password" at bounding box center [617, 99] width 1195 height 15
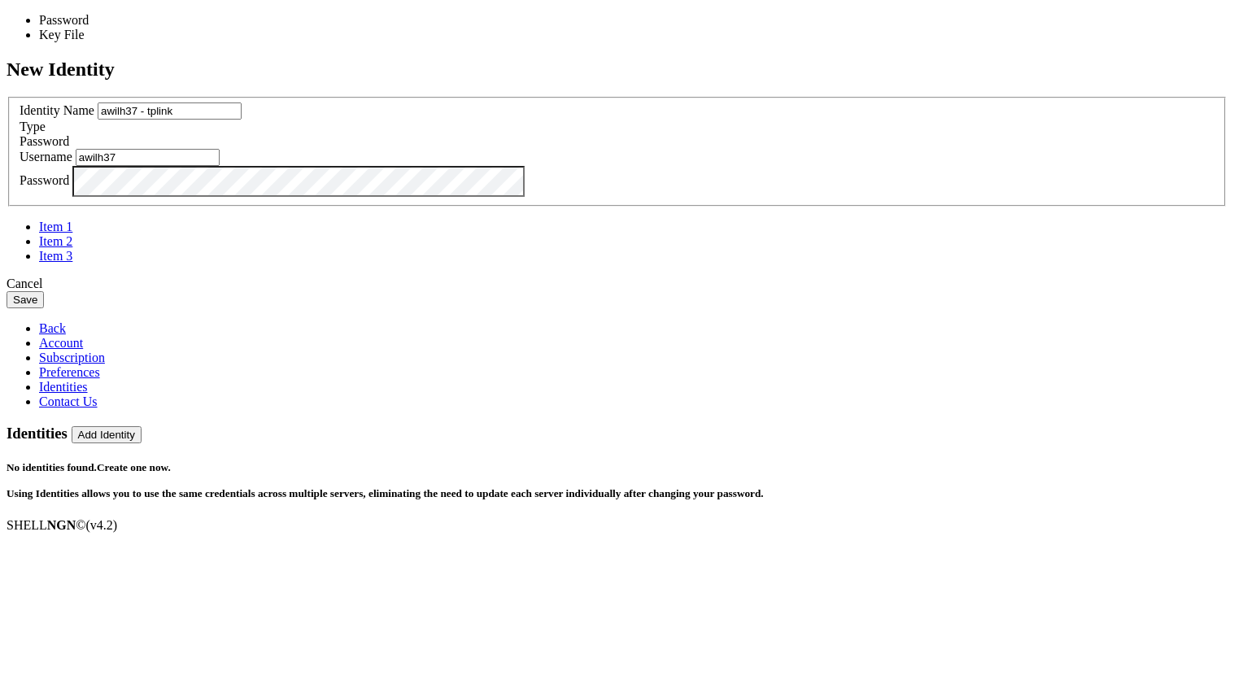
click at [44, 308] on button "Save" at bounding box center [25, 299] width 37 height 17
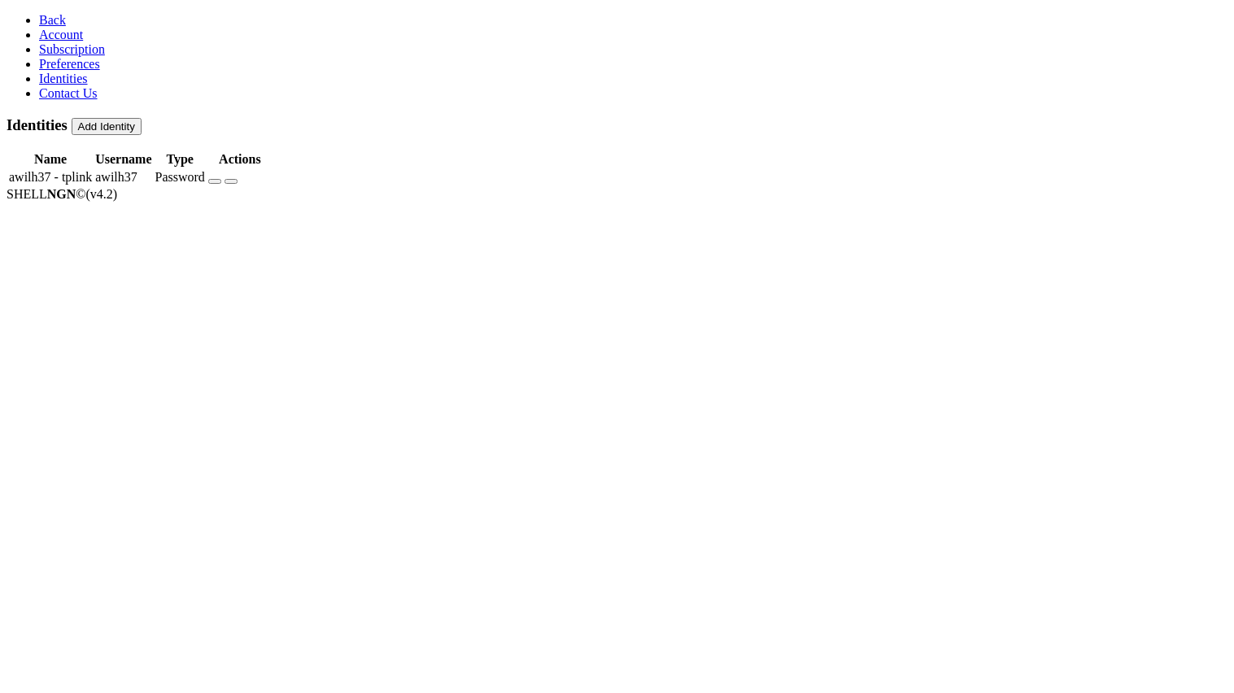
click at [39, 26] on span "Back" at bounding box center [52, 20] width 27 height 14
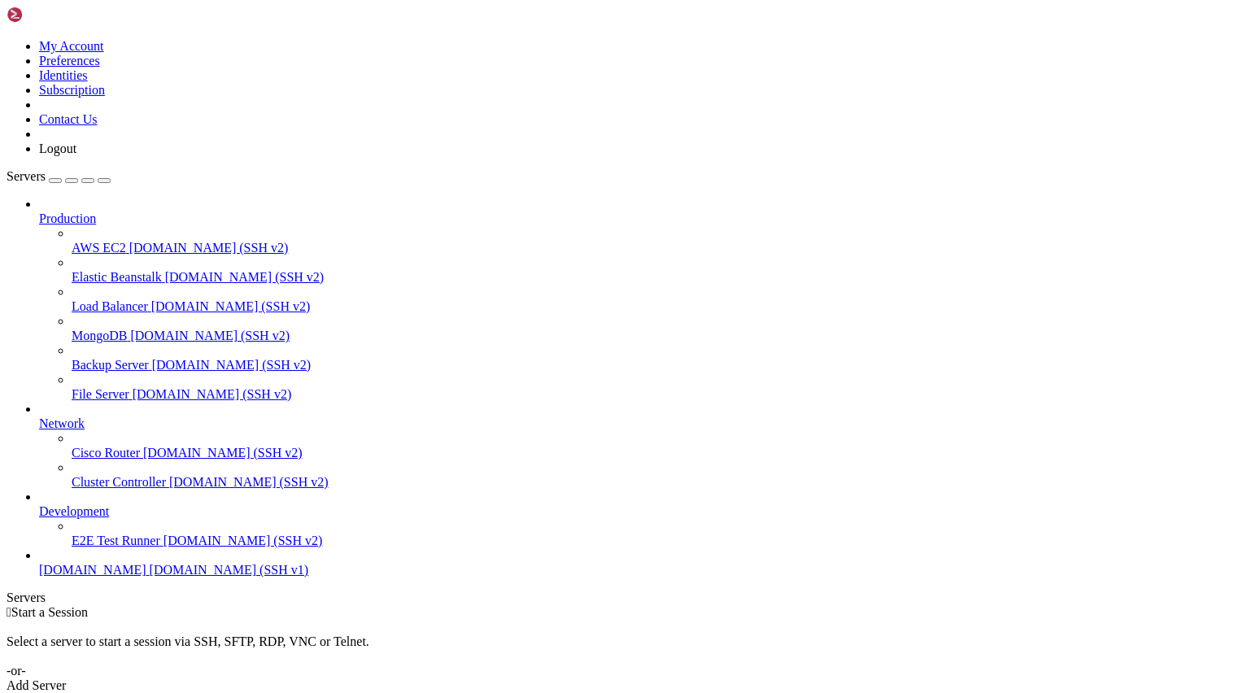
click at [107, 577] on span "[DOMAIN_NAME]" at bounding box center [92, 570] width 107 height 14
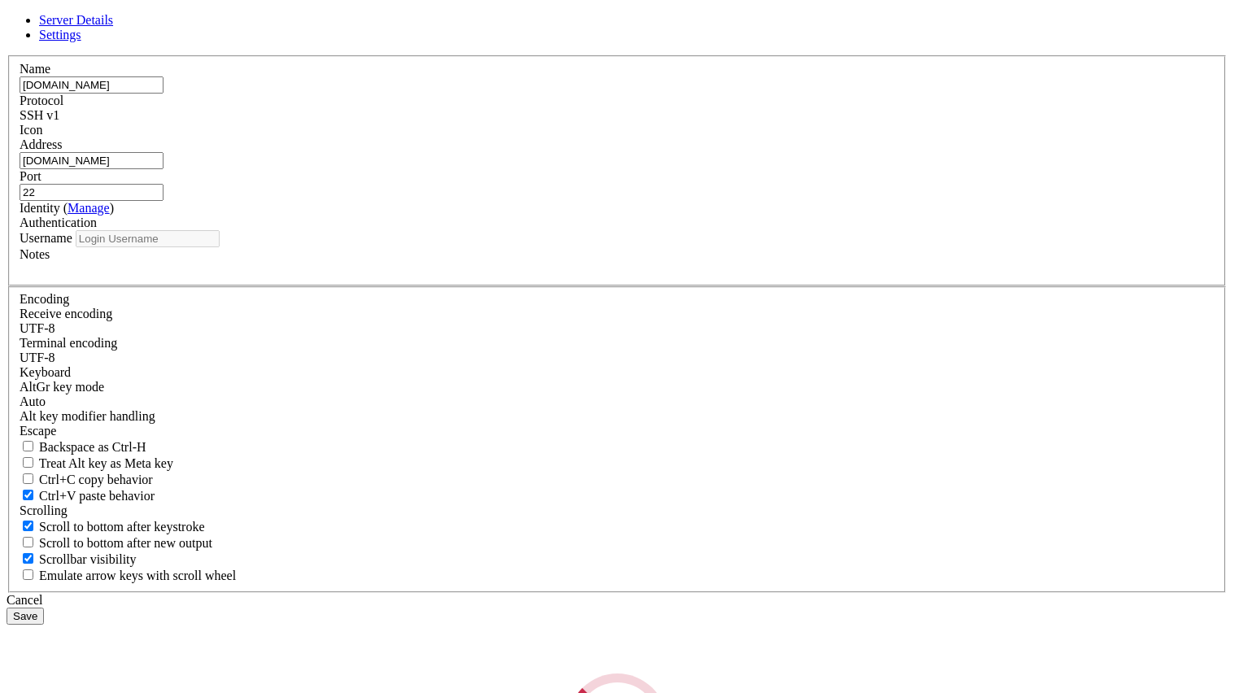
type input "awilh37"
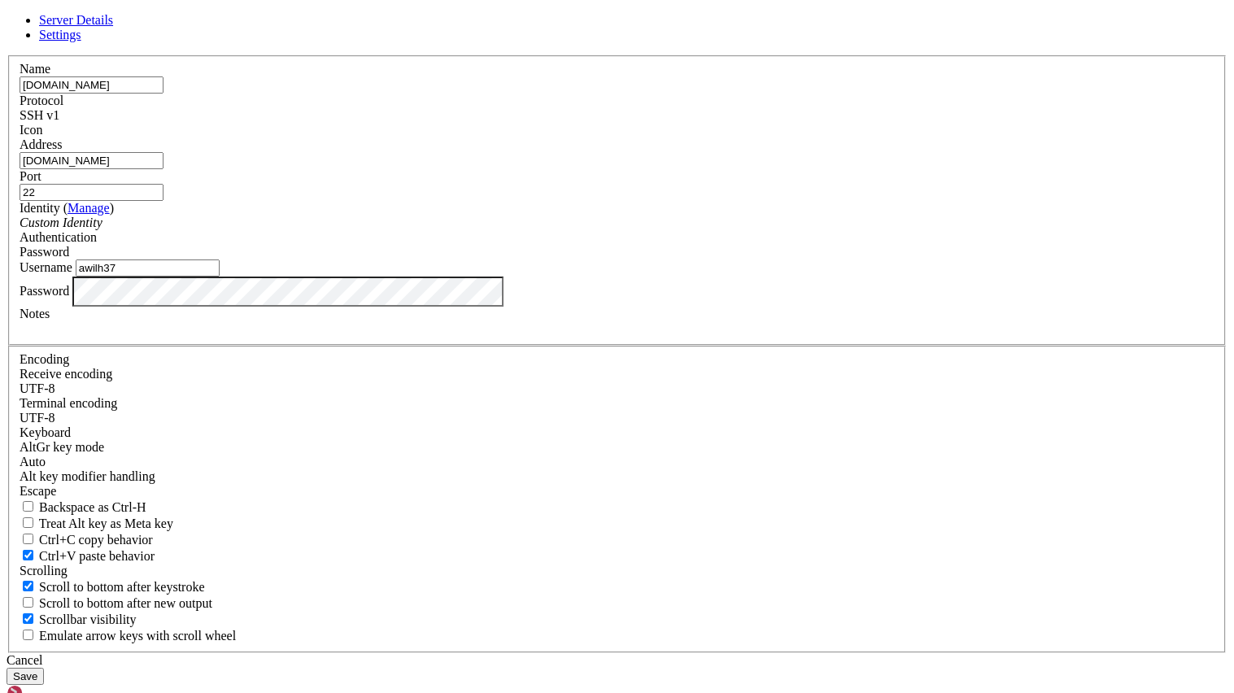
click at [560, 230] on div "Custom Identity" at bounding box center [617, 223] width 1195 height 15
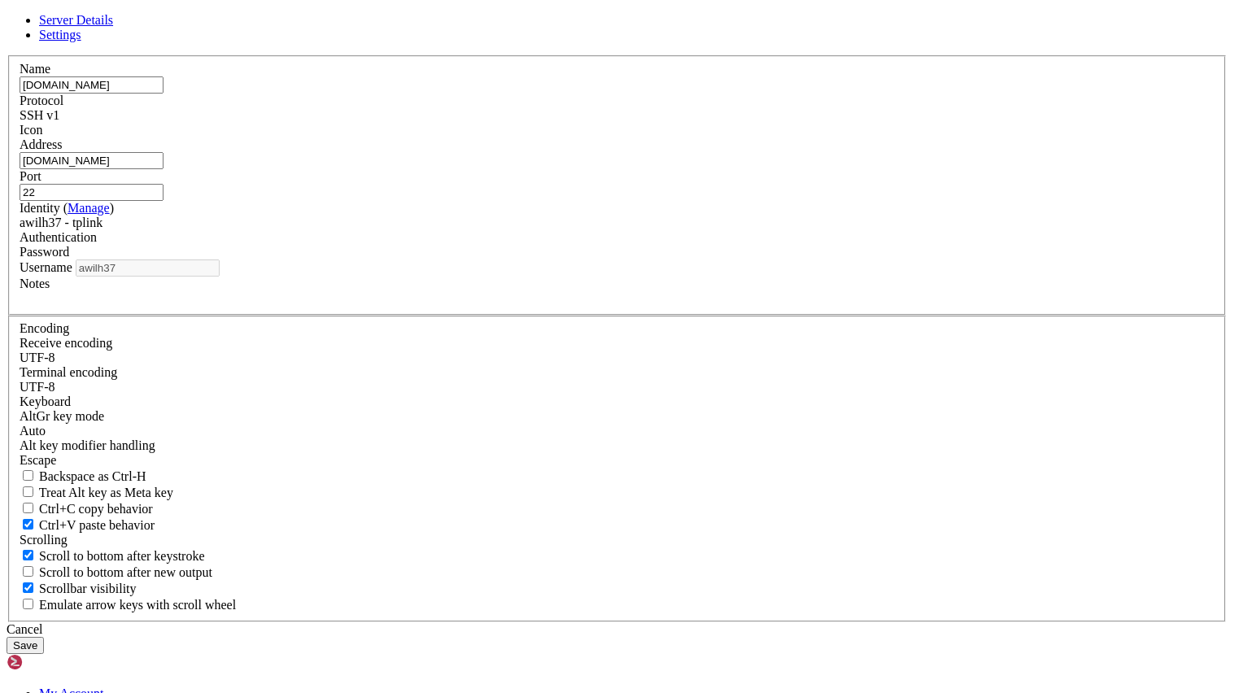
click at [164, 94] on input "[DOMAIN_NAME]" at bounding box center [92, 84] width 144 height 17
type input "r"
click at [44, 637] on button "Save" at bounding box center [25, 645] width 37 height 17
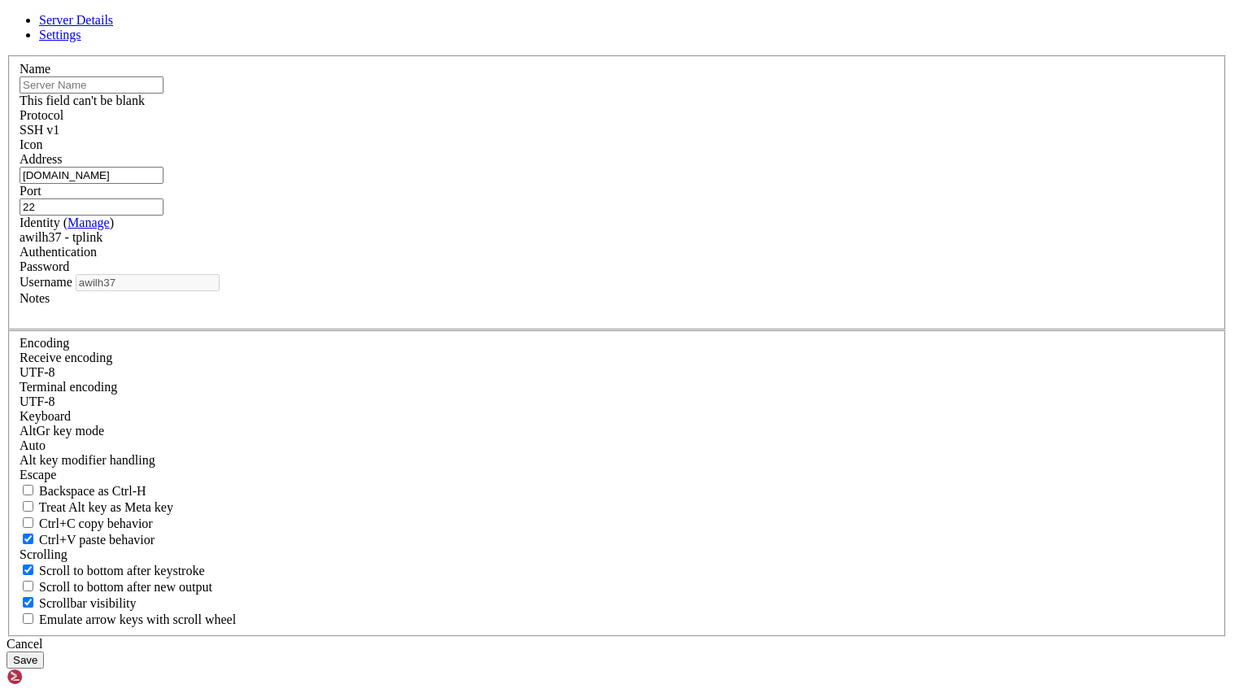
click at [164, 94] on input "text" at bounding box center [92, 84] width 144 height 17
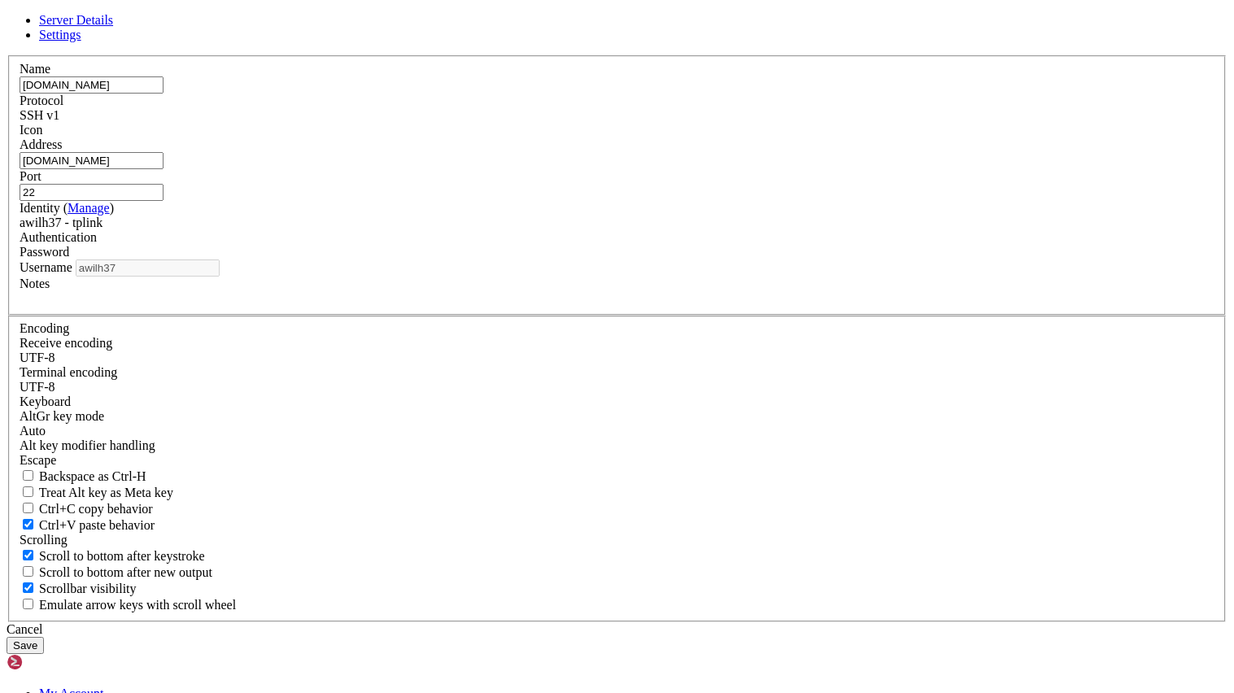
click at [702, 123] on div "SSH v1" at bounding box center [617, 115] width 1195 height 15
click at [164, 169] on input "[DOMAIN_NAME]" at bounding box center [92, 160] width 144 height 17
click at [164, 94] on input "[DOMAIN_NAME]" at bounding box center [92, 84] width 144 height 17
type input "[EMAIL_ADDRESS][DOMAIN_NAME]"
click at [44, 637] on button "Save" at bounding box center [25, 645] width 37 height 17
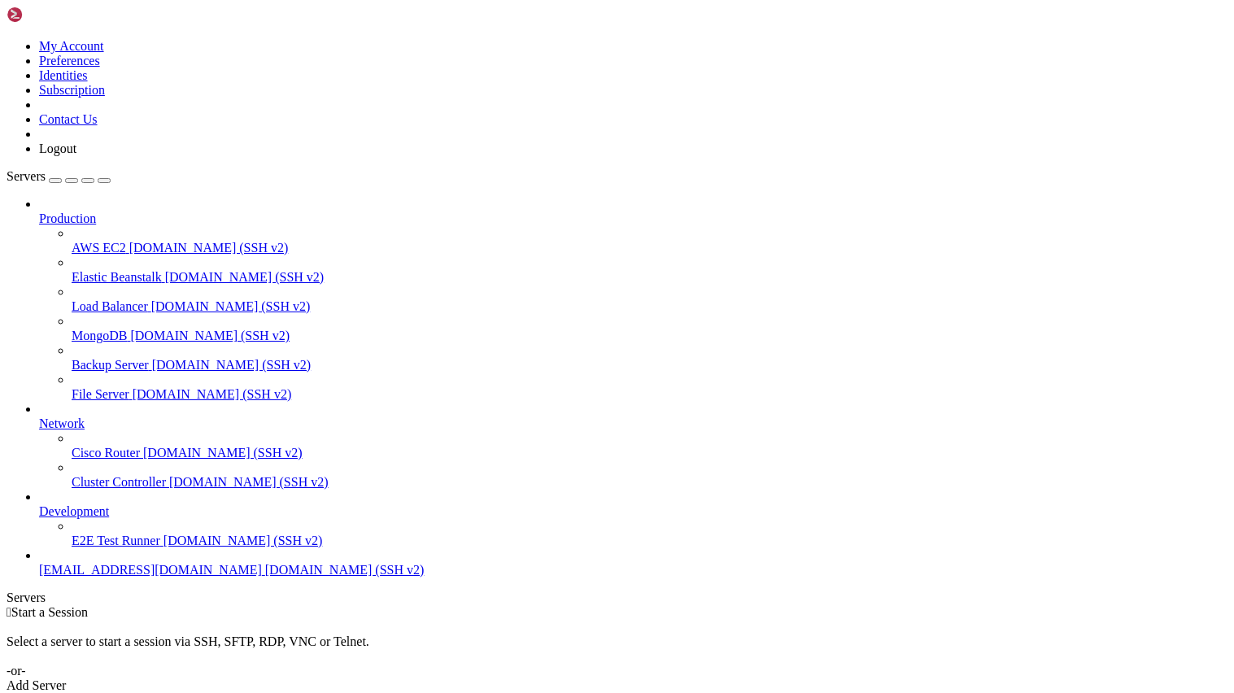
click at [265, 577] on span "[DOMAIN_NAME] (SSH v2)" at bounding box center [344, 570] width 159 height 14
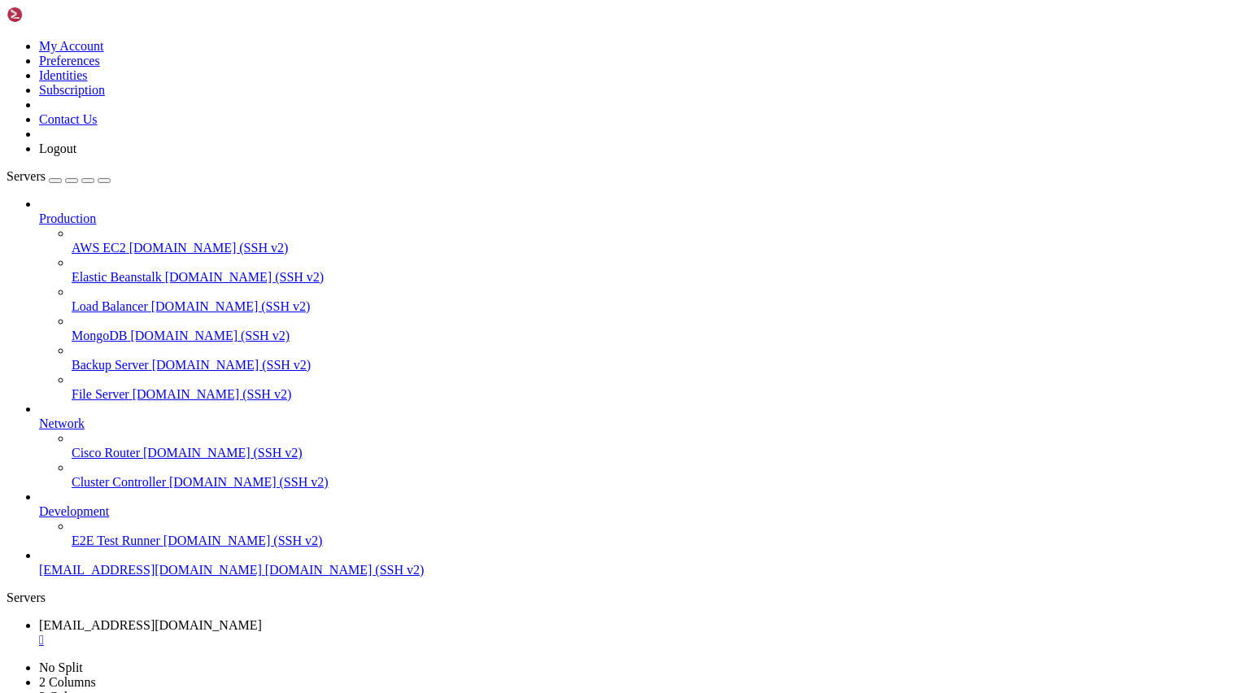
click at [55, 181] on div "button" at bounding box center [55, 181] width 0 height 0
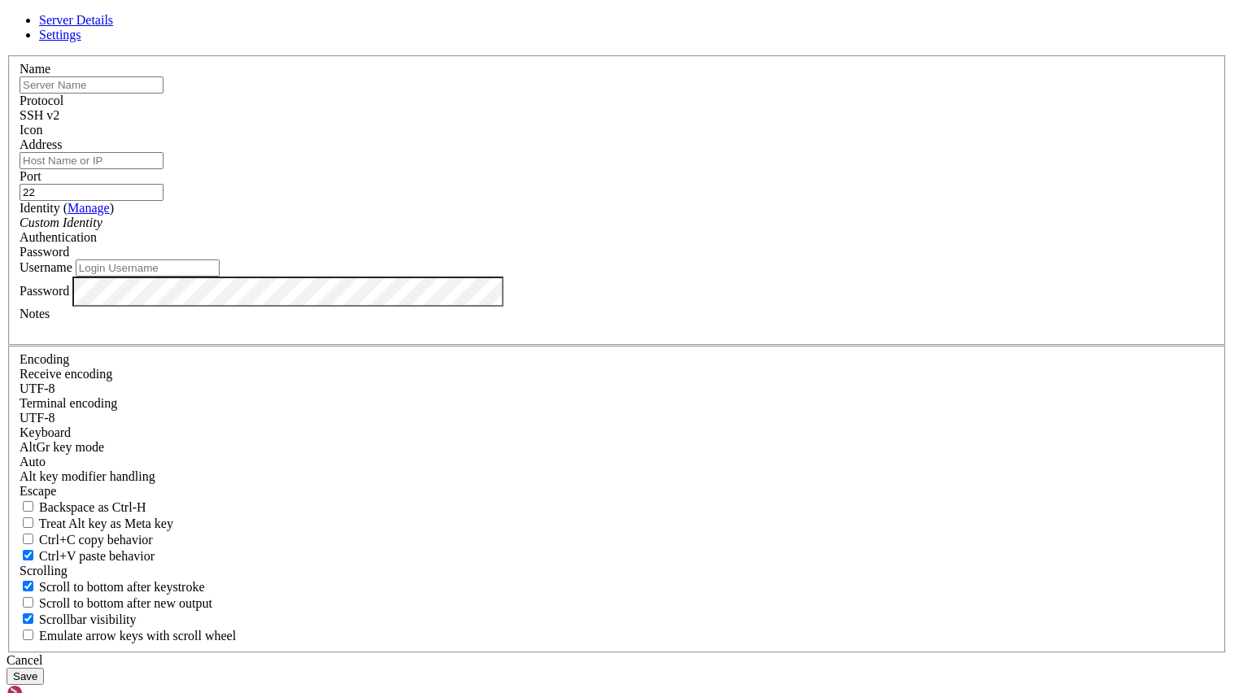
click at [7, 55] on icon at bounding box center [7, 55] width 0 height 0
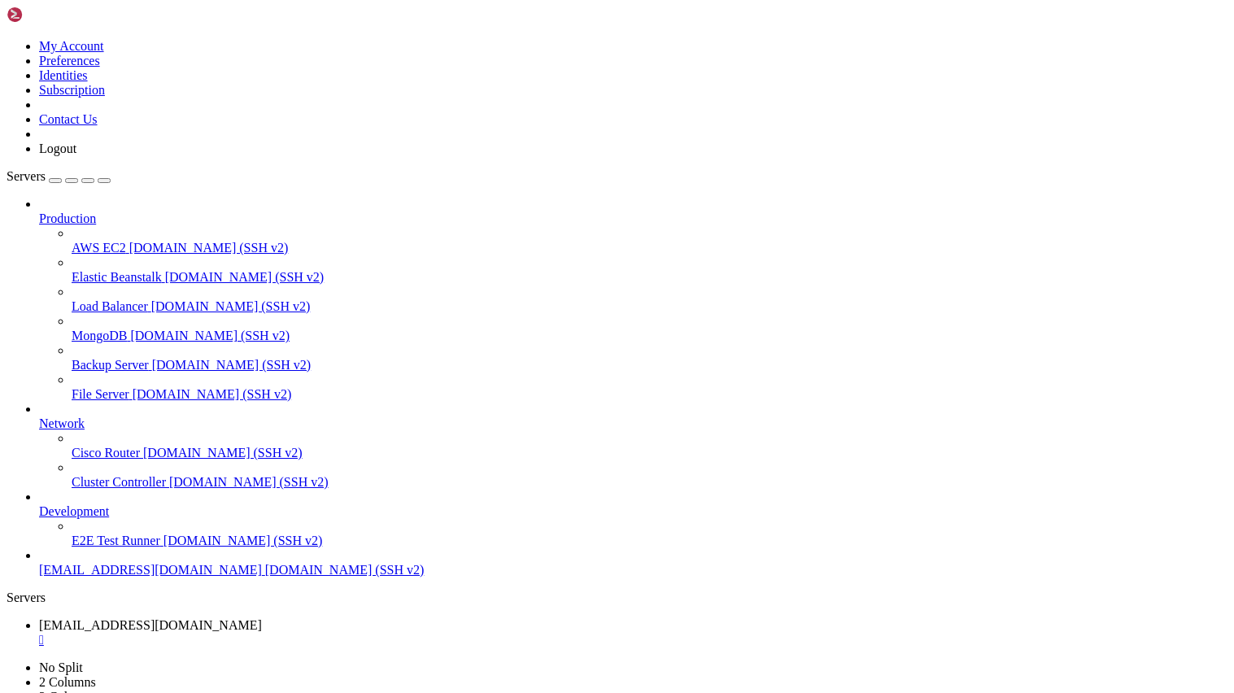
click at [72, 181] on div "button" at bounding box center [72, 181] width 0 height 0
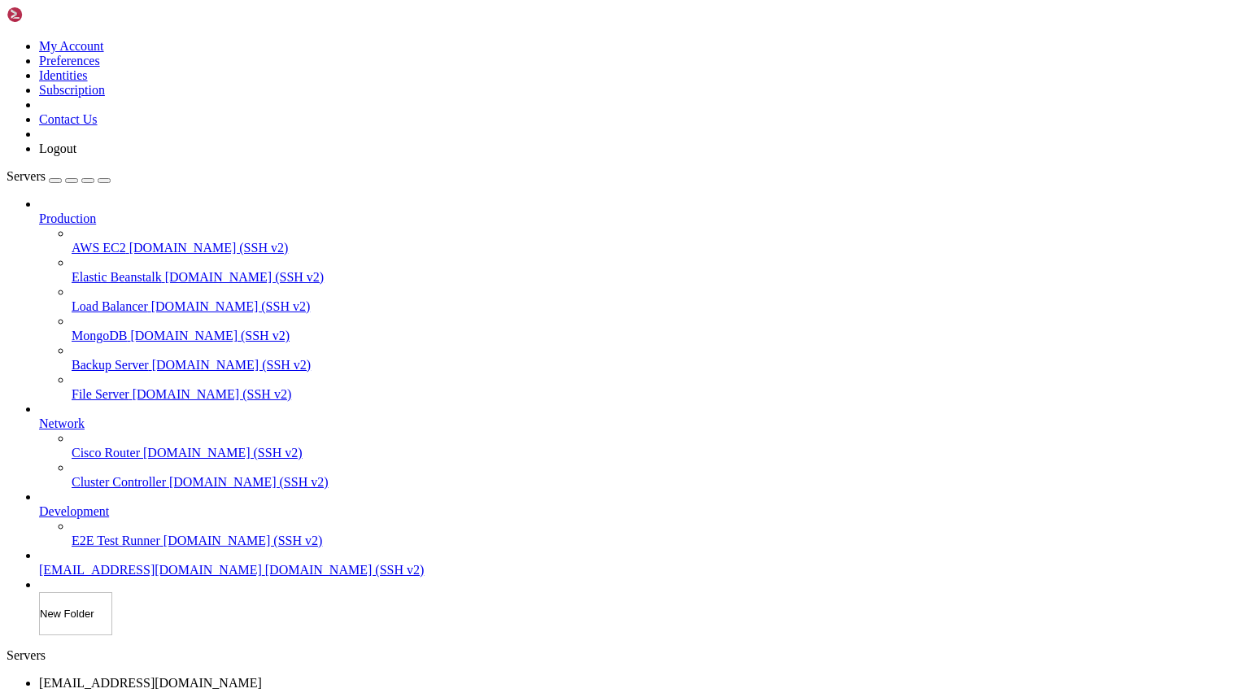
scroll to position [5, 0]
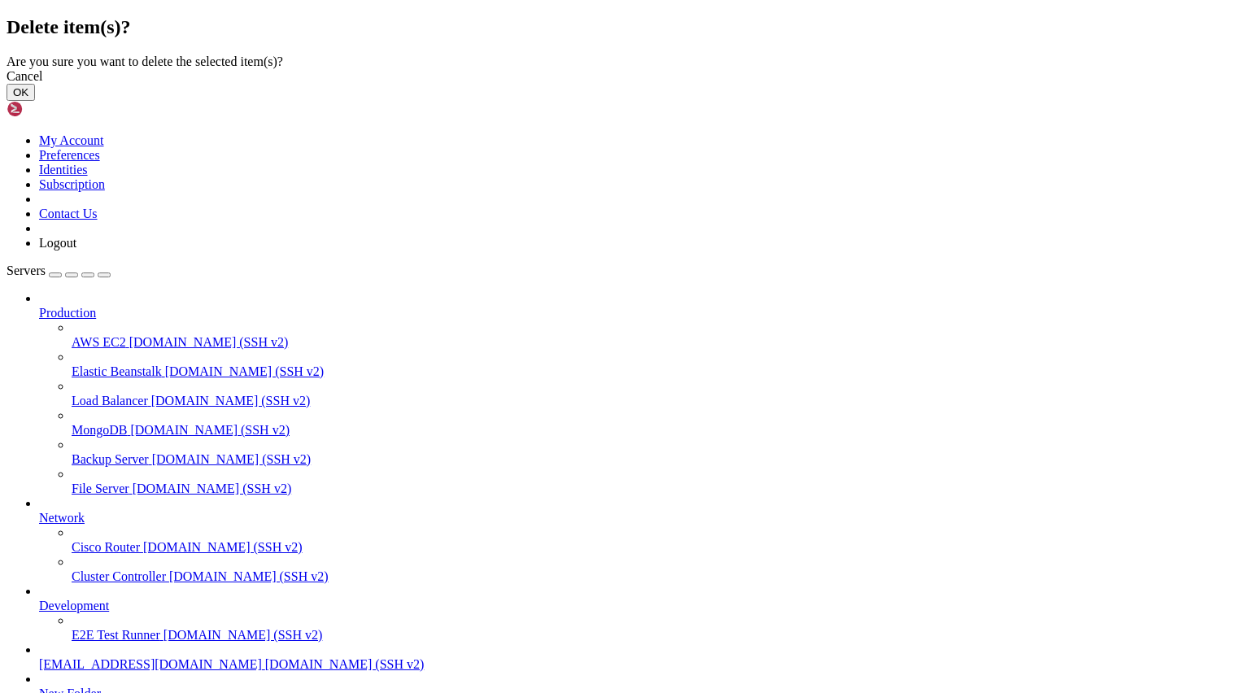
click at [35, 101] on button "OK" at bounding box center [21, 92] width 28 height 17
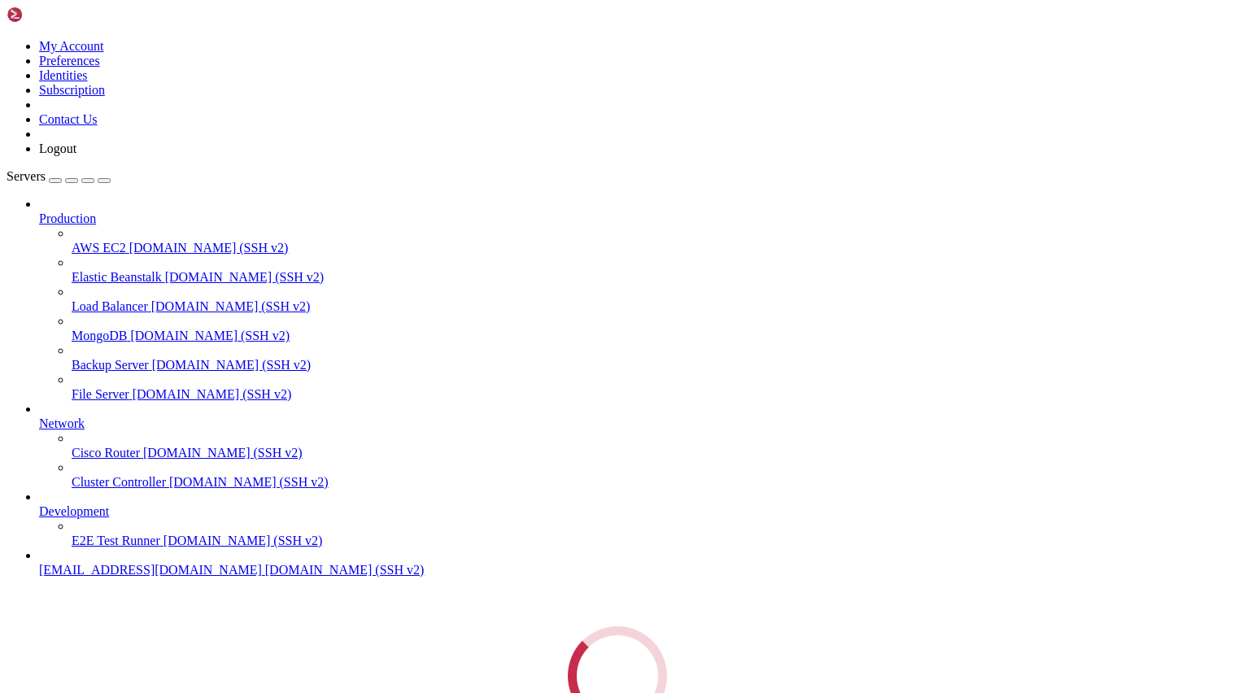
scroll to position [0, 0]
click at [117, 475] on link "Cluster Controller demo.shellngn.com (SSH v2)" at bounding box center [650, 482] width 1156 height 15
click at [491, 662] on div "" at bounding box center [633, 669] width 1189 height 15
click at [125, 547] on span "E2E Test Runner" at bounding box center [116, 541] width 89 height 14
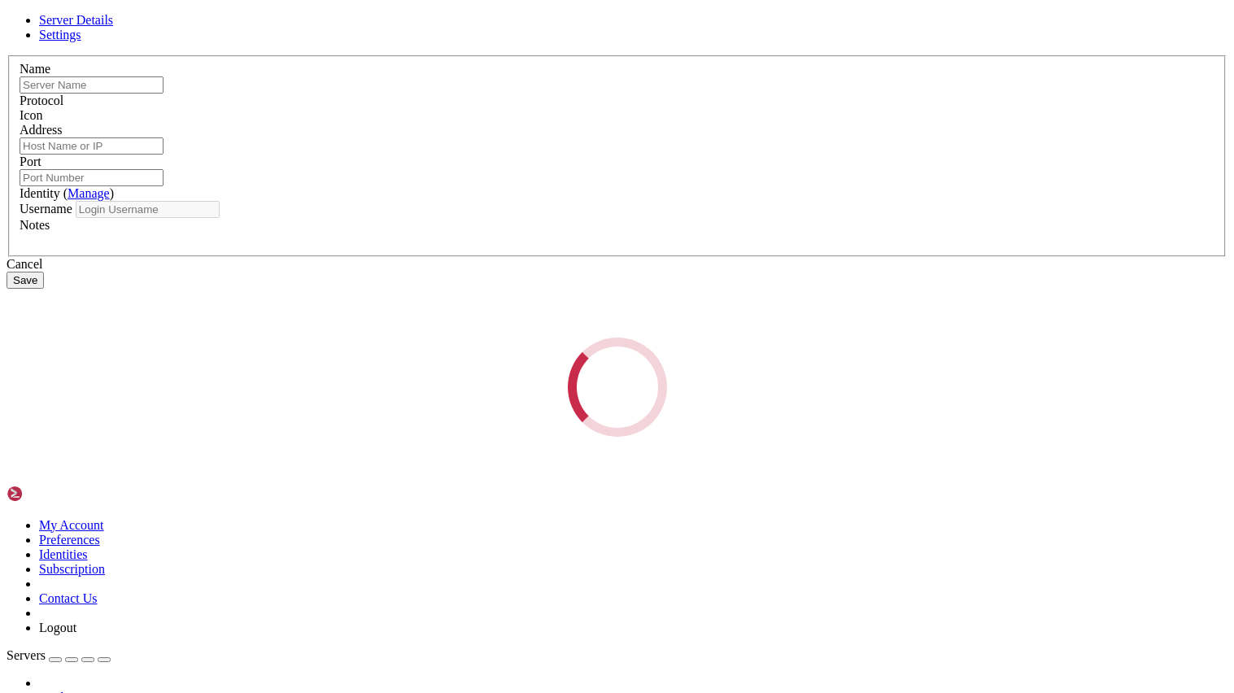
type input "E2E Test Runner"
type input "[DOMAIN_NAME]"
type input "22"
type input "root"
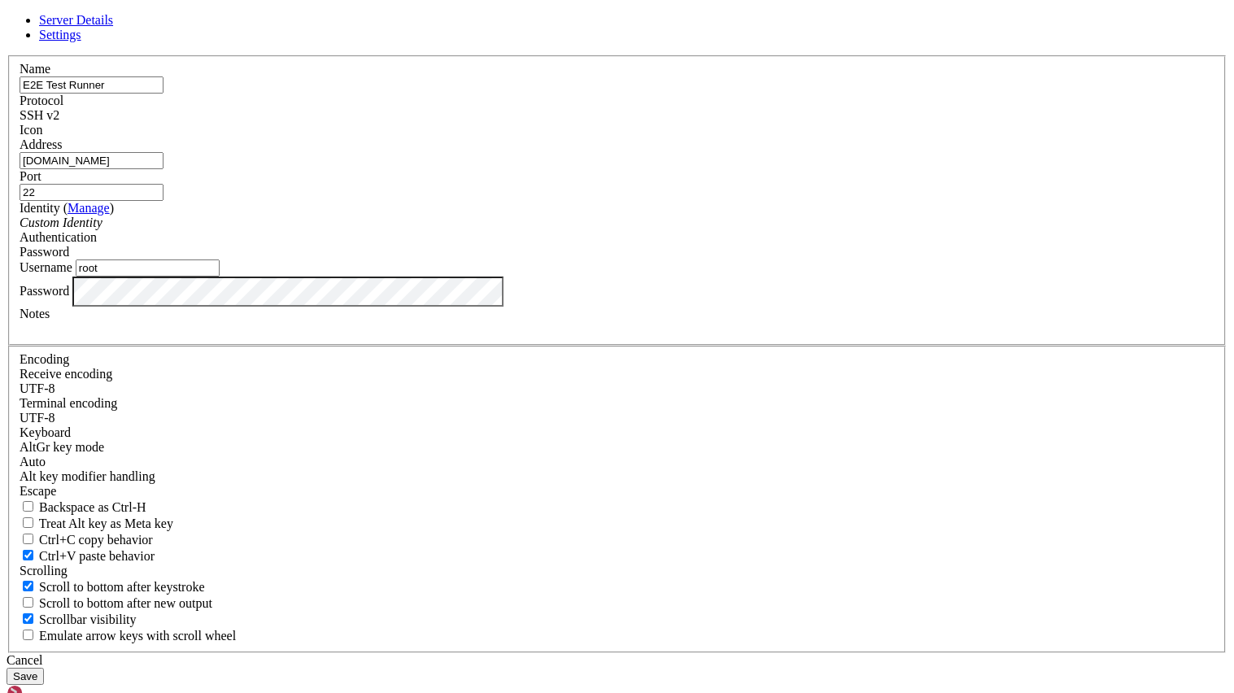
click at [164, 169] on input "[DOMAIN_NAME]" at bounding box center [92, 160] width 144 height 17
type input "d"
type input "[DOMAIN_NAME]"
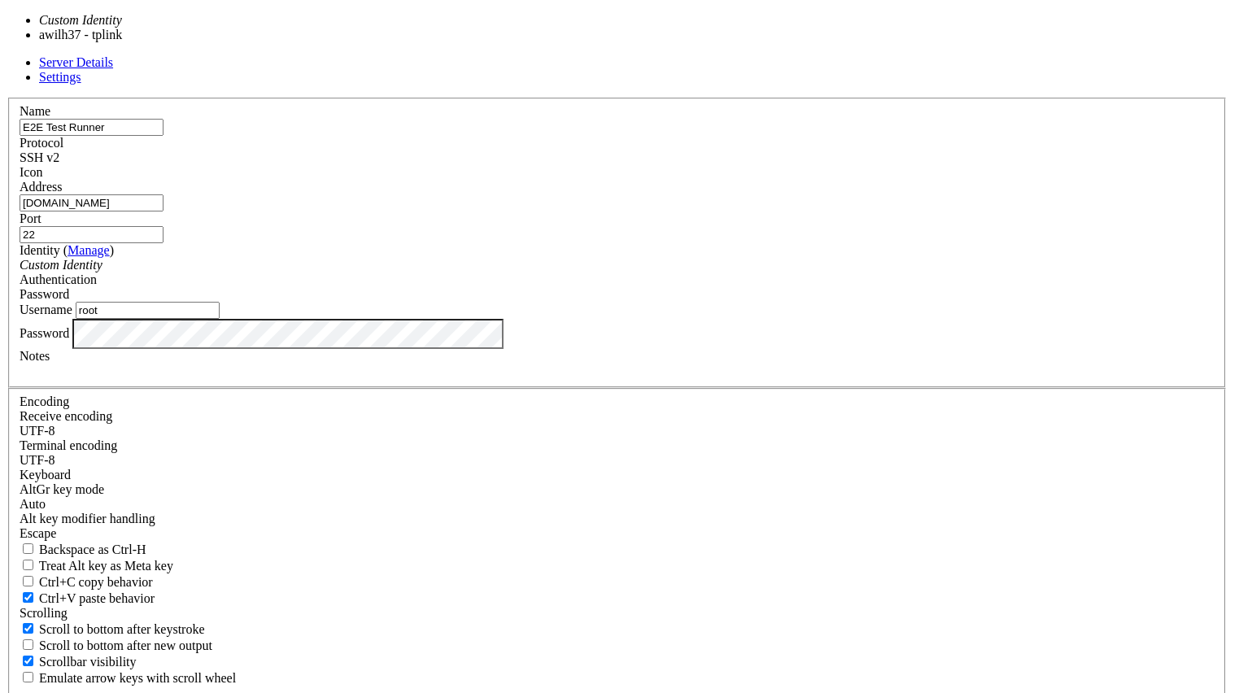
click at [582, 273] on div "Custom Identity" at bounding box center [617, 265] width 1195 height 15
type input "awilh37"
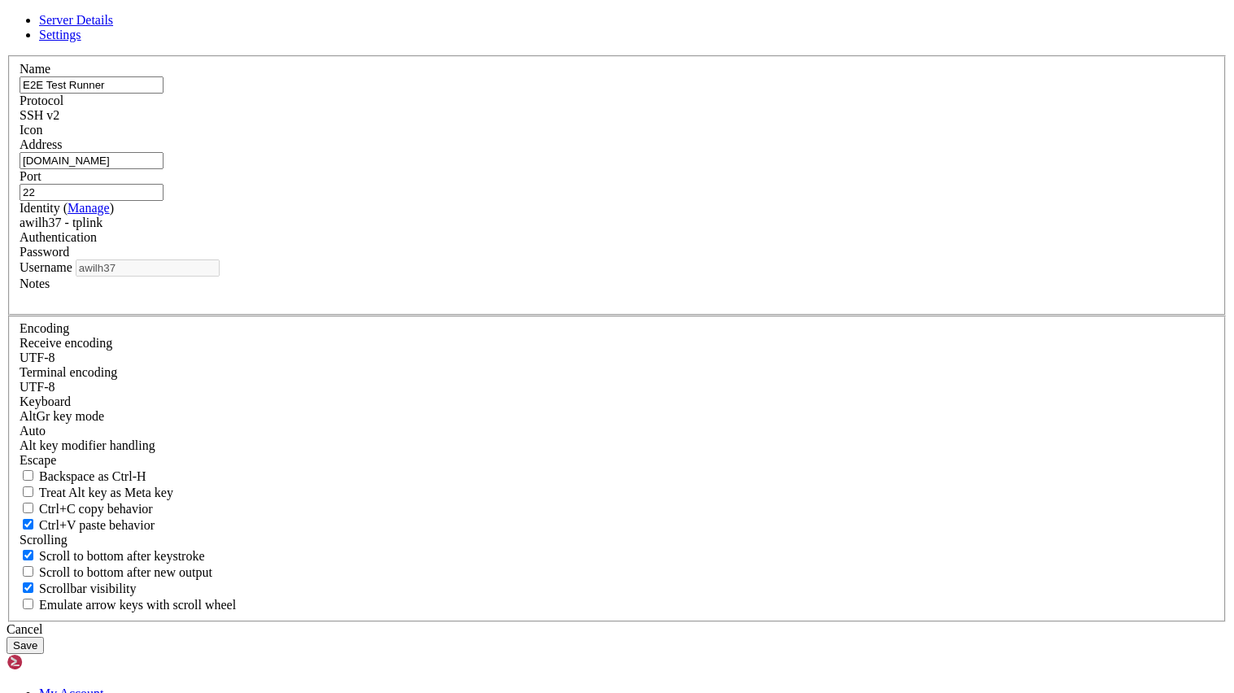
click at [44, 637] on button "Save" at bounding box center [25, 645] width 37 height 17
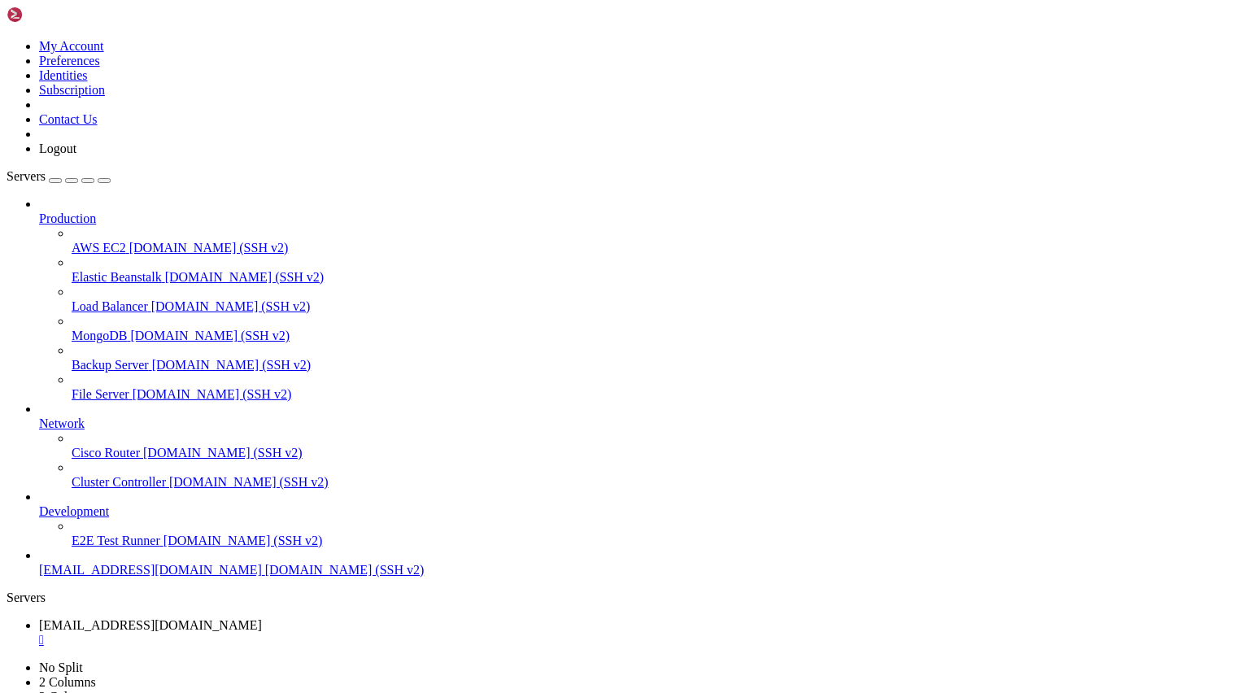
click at [164, 547] on span "[DOMAIN_NAME] (SSH v2)" at bounding box center [243, 541] width 159 height 14
click at [484, 662] on div "" at bounding box center [633, 669] width 1189 height 15
click at [339, 633] on div "" at bounding box center [633, 640] width 1189 height 15
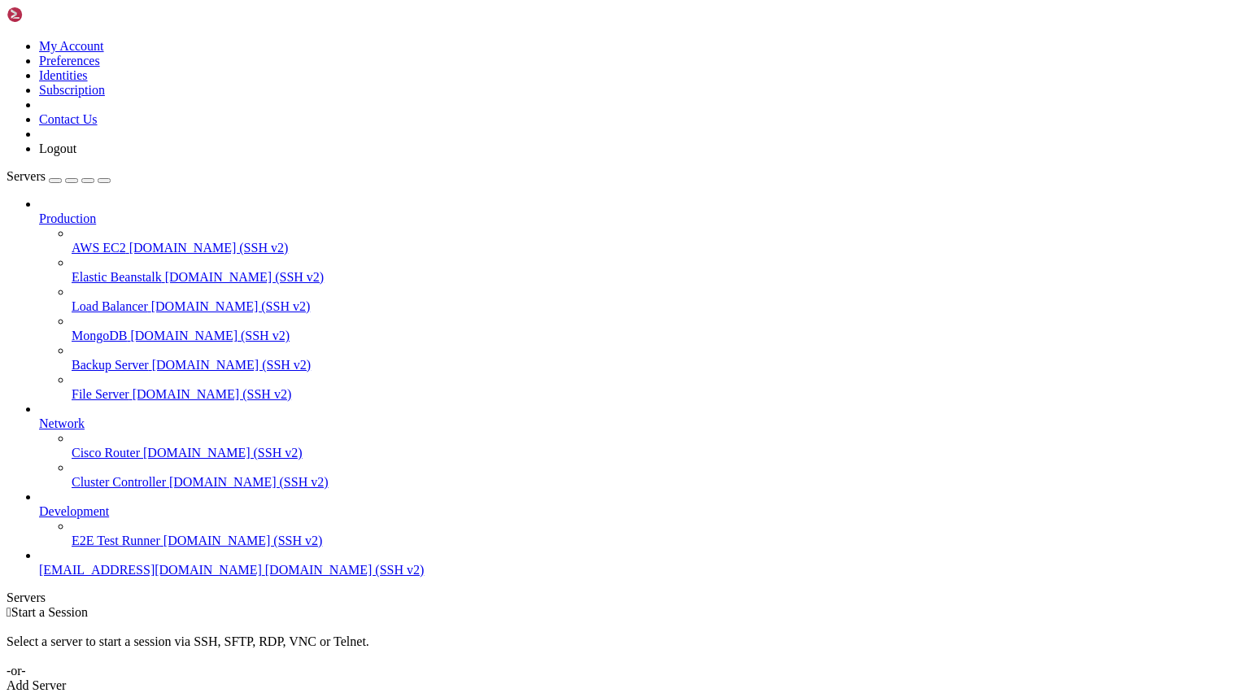
click at [104, 181] on icon "button" at bounding box center [104, 181] width 0 height 0
click at [17, 591] on div "Servers" at bounding box center [617, 598] width 1221 height 15
click at [132, 241] on span "[DOMAIN_NAME] (SSH v2)" at bounding box center [208, 248] width 159 height 14
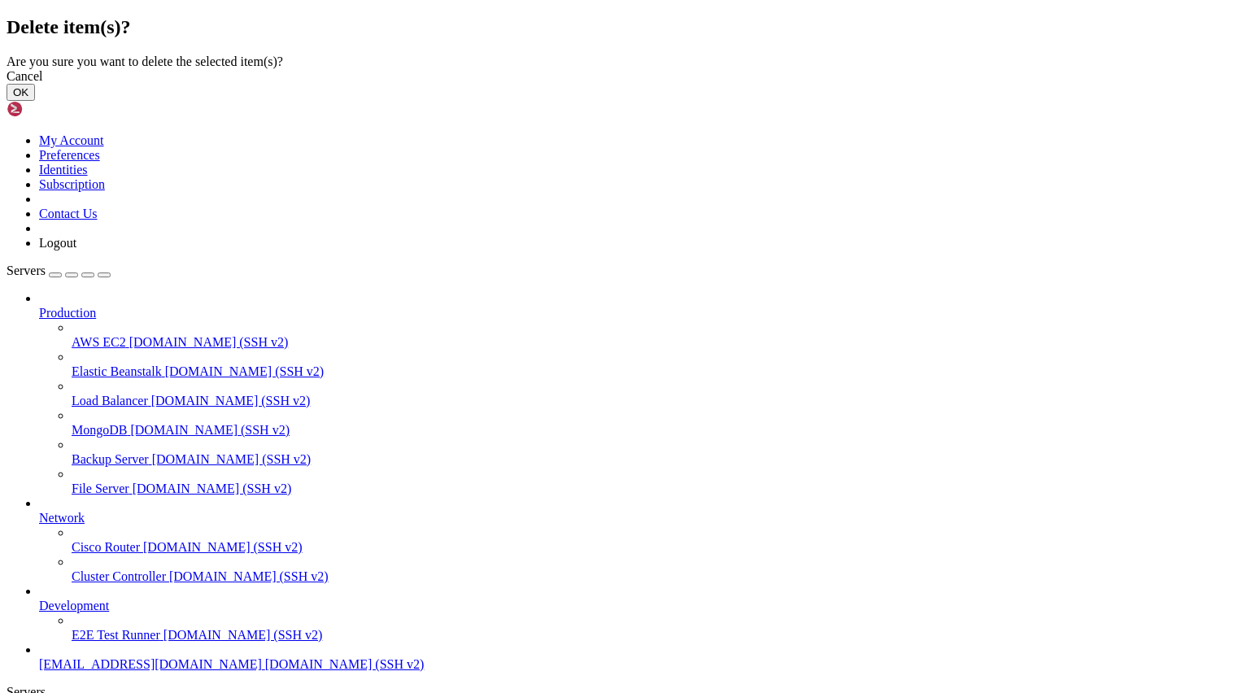
click at [35, 101] on button "OK" at bounding box center [21, 92] width 28 height 17
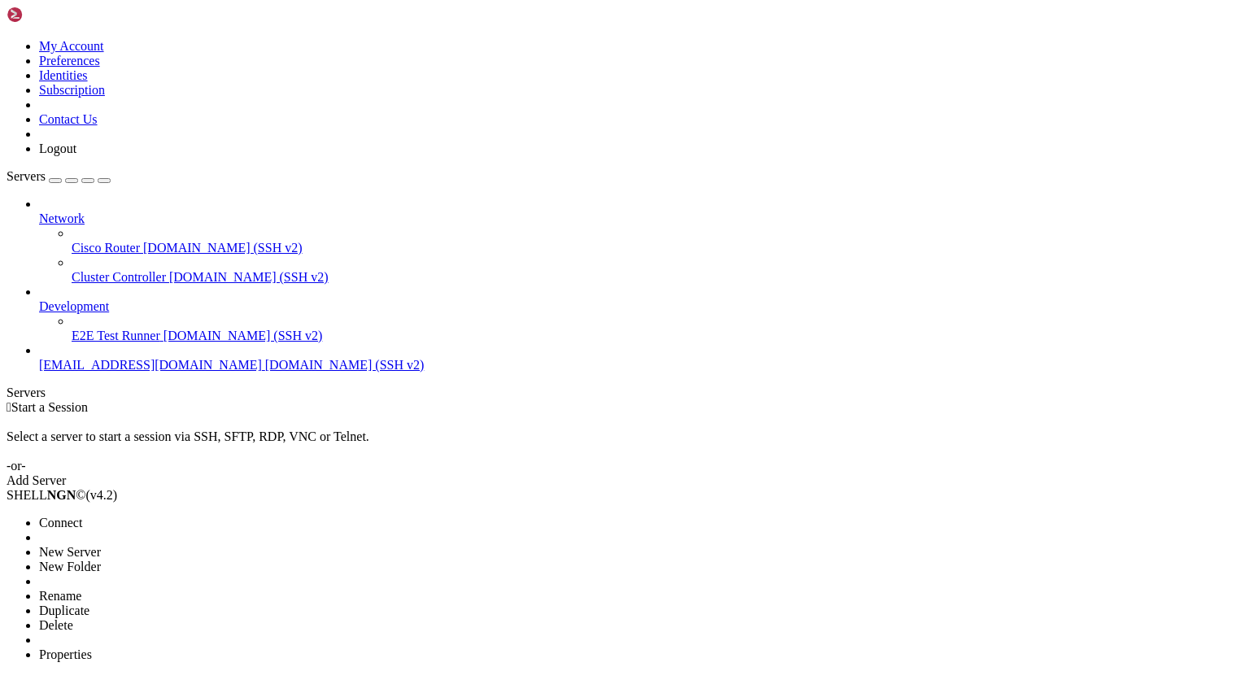
click at [187, 618] on li "Delete" at bounding box center [113, 625] width 148 height 15
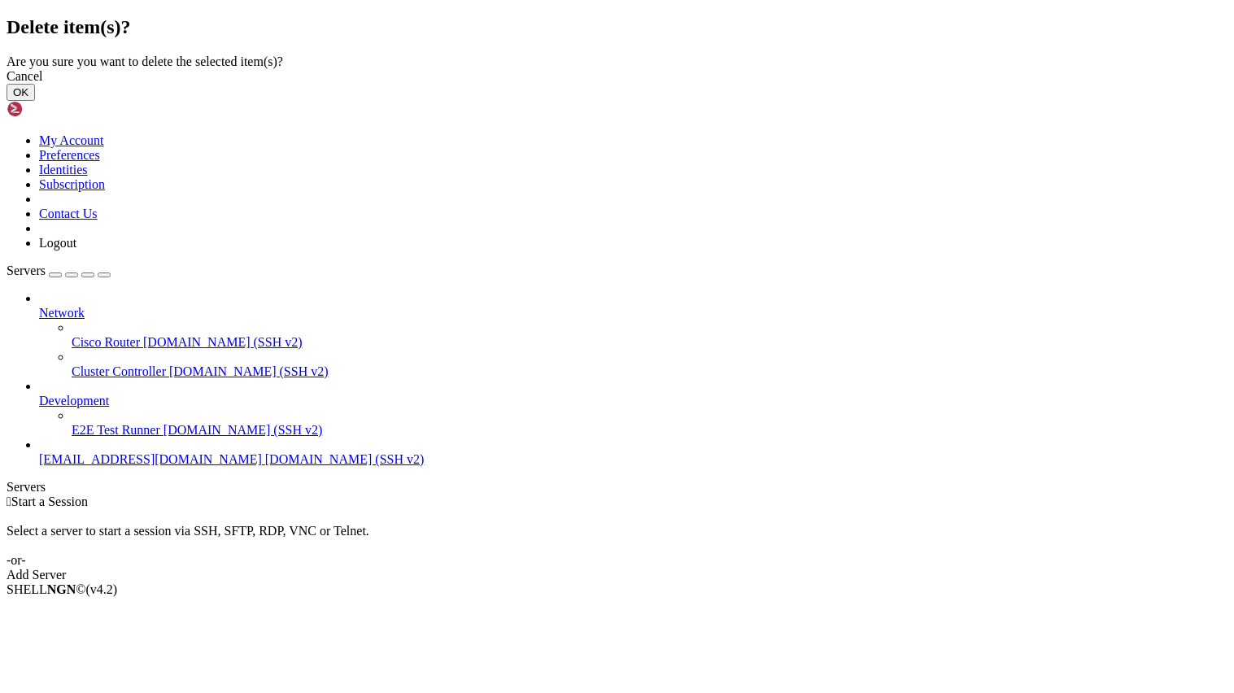
click at [35, 101] on button "OK" at bounding box center [21, 92] width 28 height 17
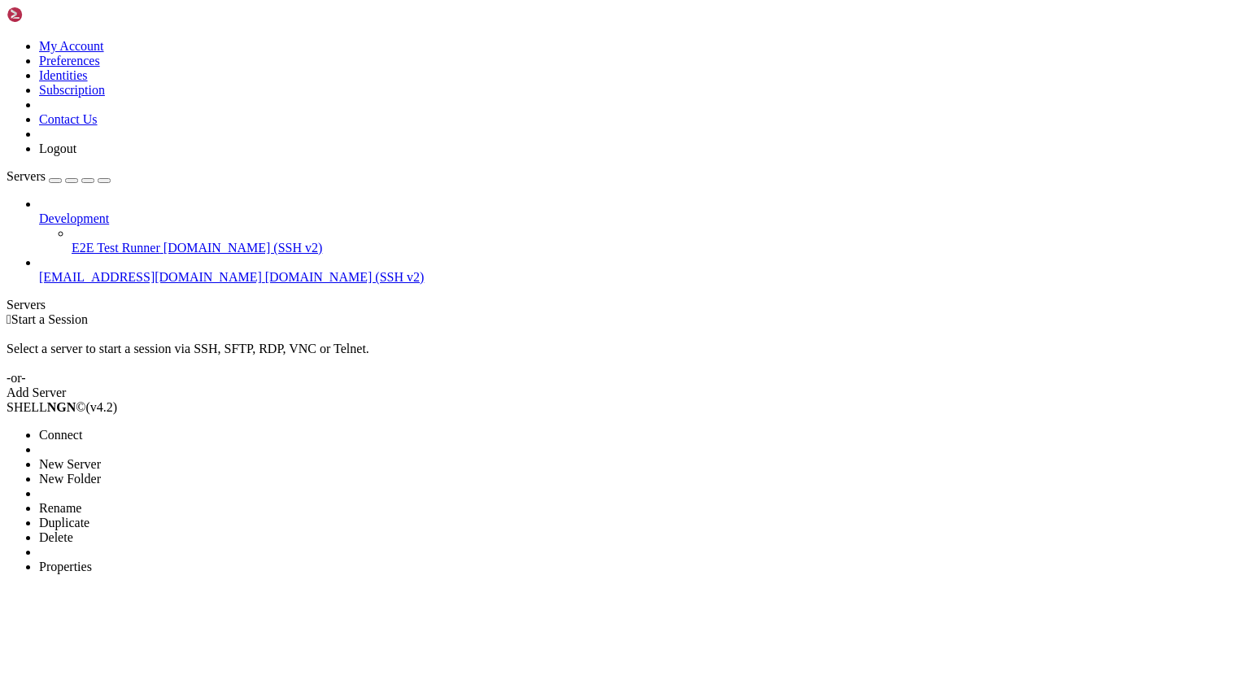
click at [142, 516] on li "Duplicate" at bounding box center [113, 523] width 148 height 15
click at [147, 530] on li "Delete" at bounding box center [113, 537] width 148 height 15
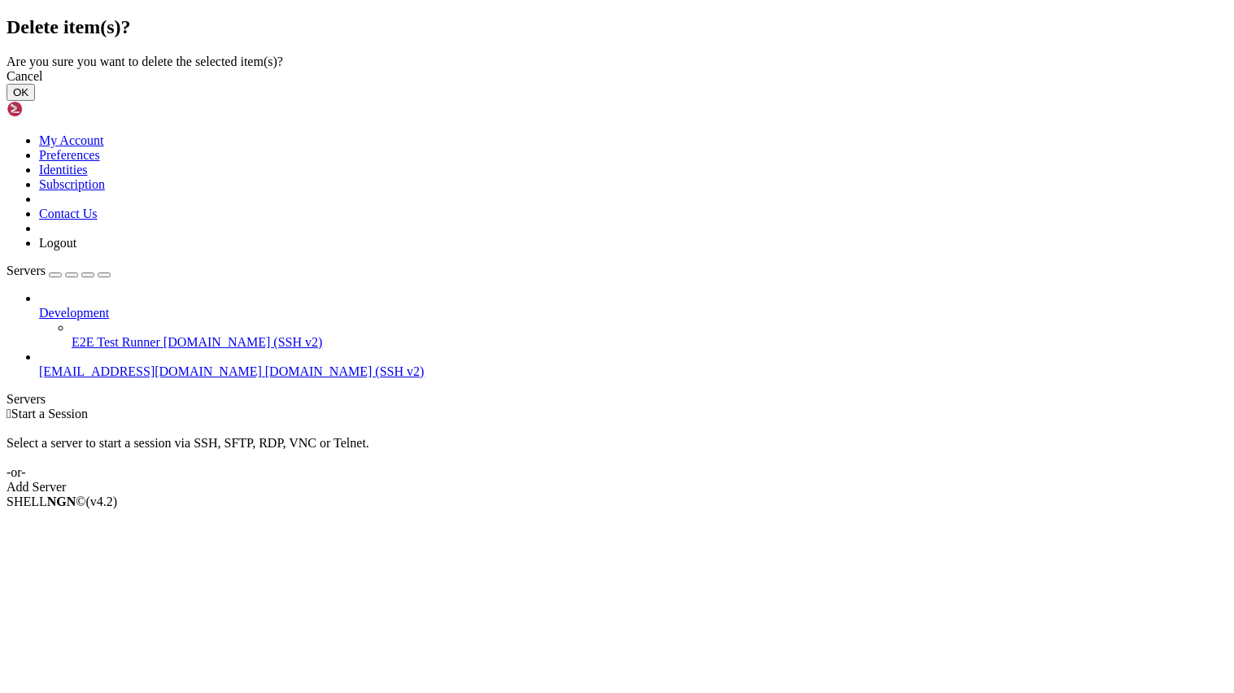
click at [35, 101] on button "OK" at bounding box center [21, 92] width 28 height 17
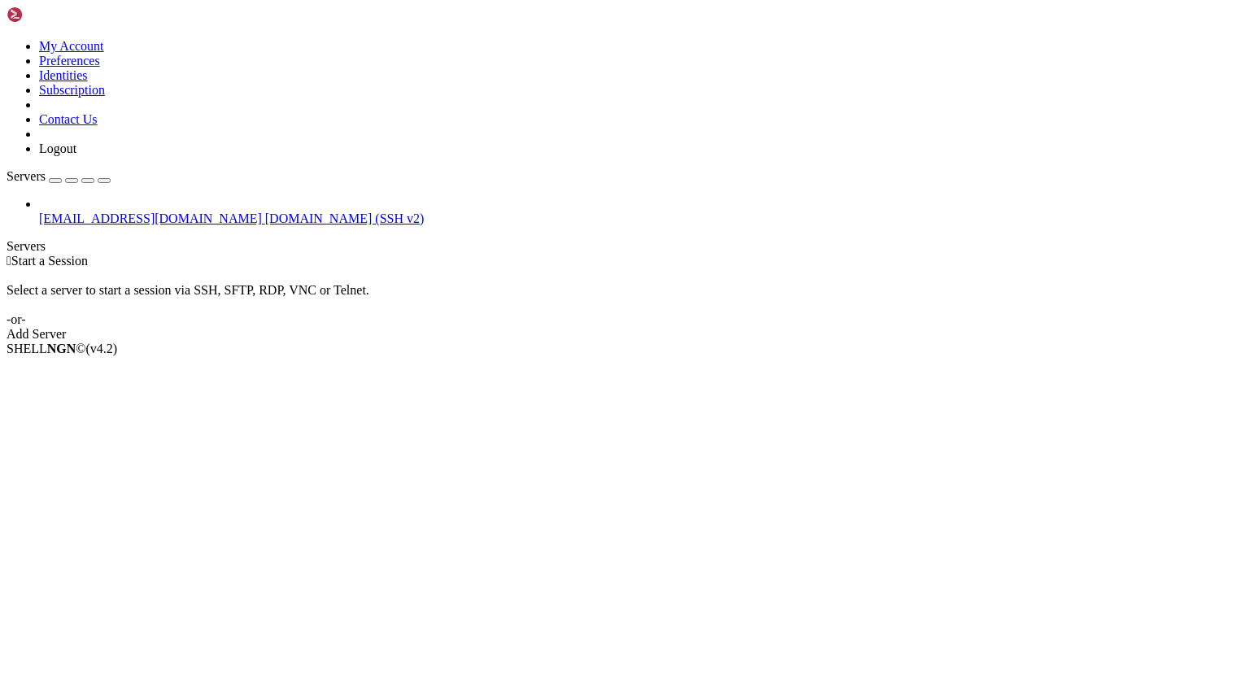
click at [265, 212] on span "[DOMAIN_NAME] (SSH v2)" at bounding box center [344, 219] width 159 height 14
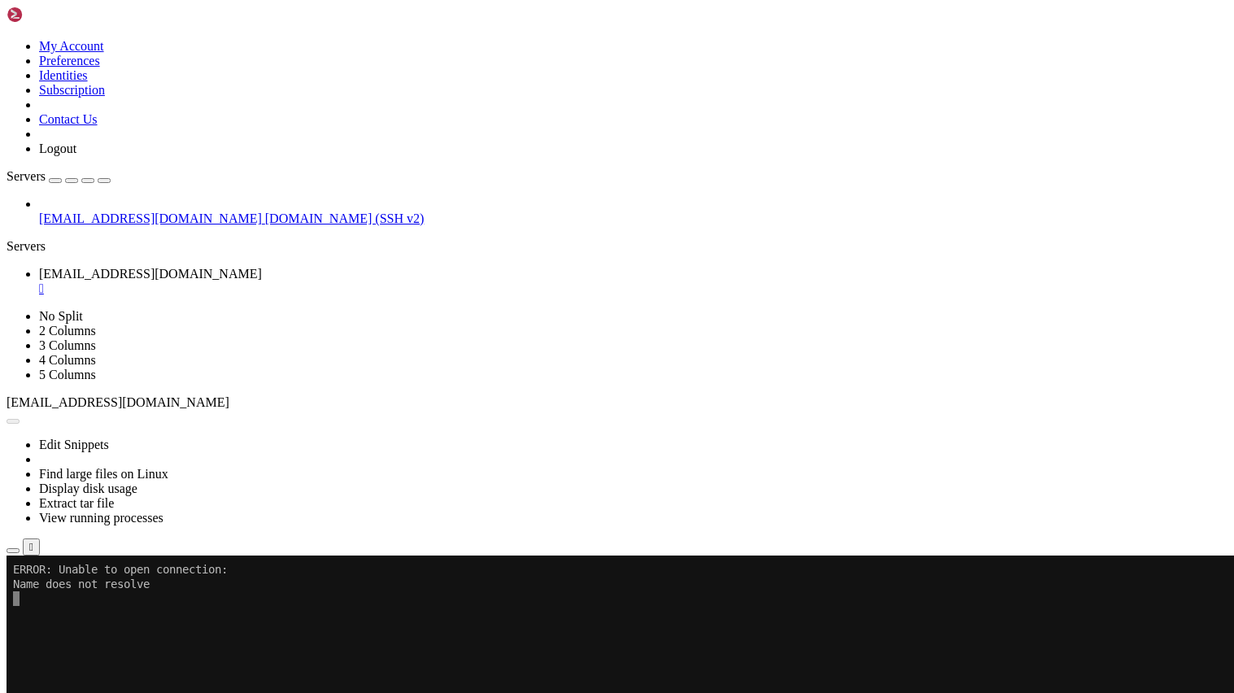
click at [13, 551] on icon "button" at bounding box center [13, 551] width 0 height 0
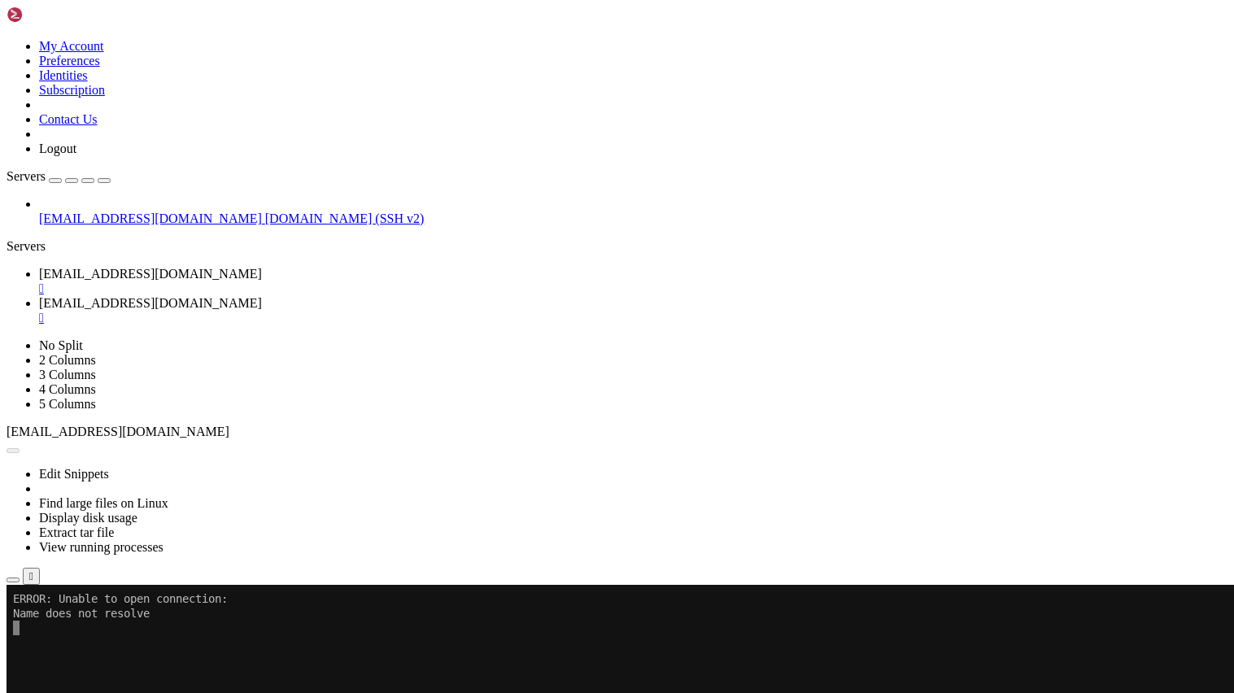
type input "/home/awilh37"
